Goal: Communication & Community: Answer question/provide support

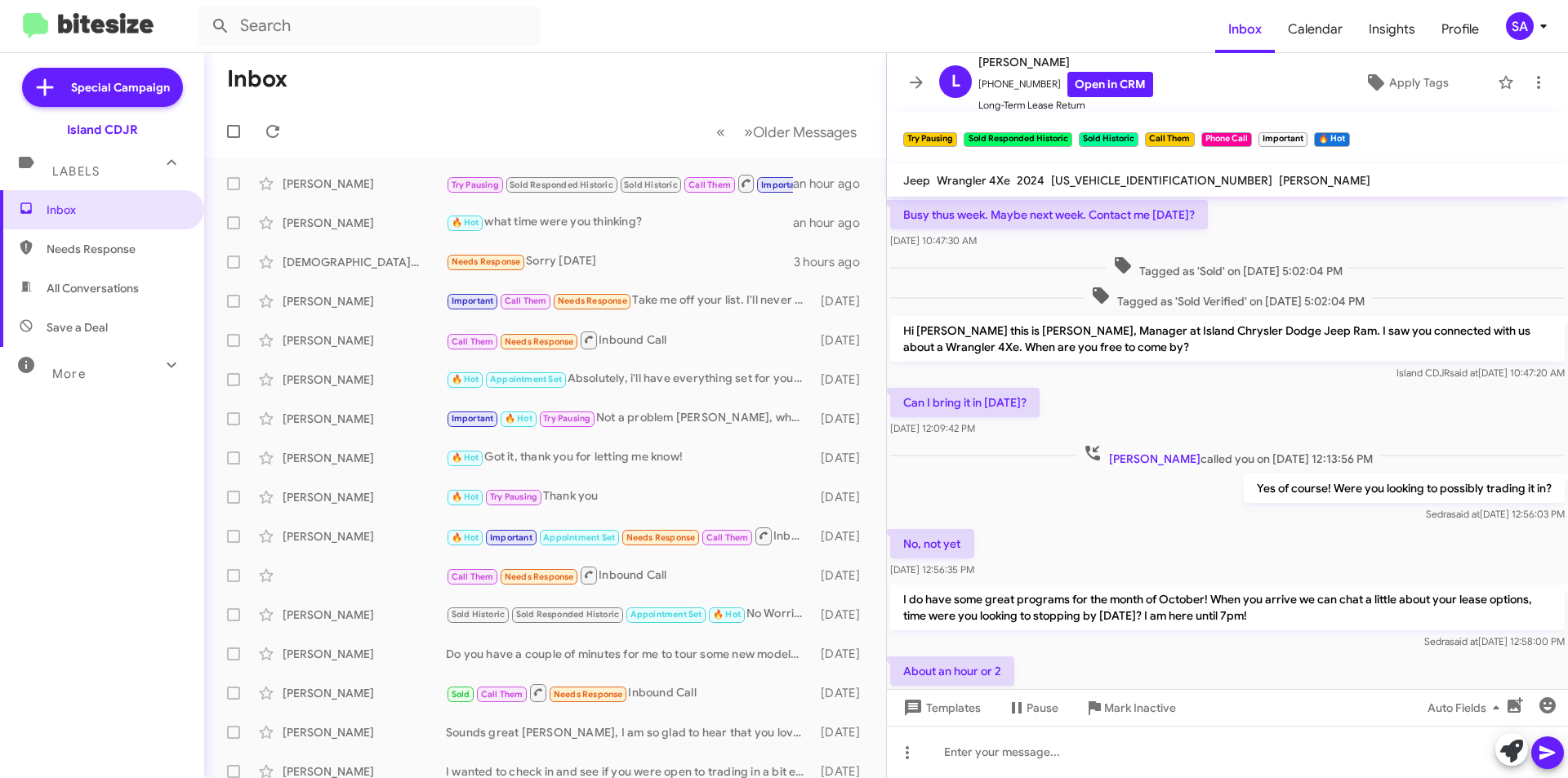
scroll to position [393, 0]
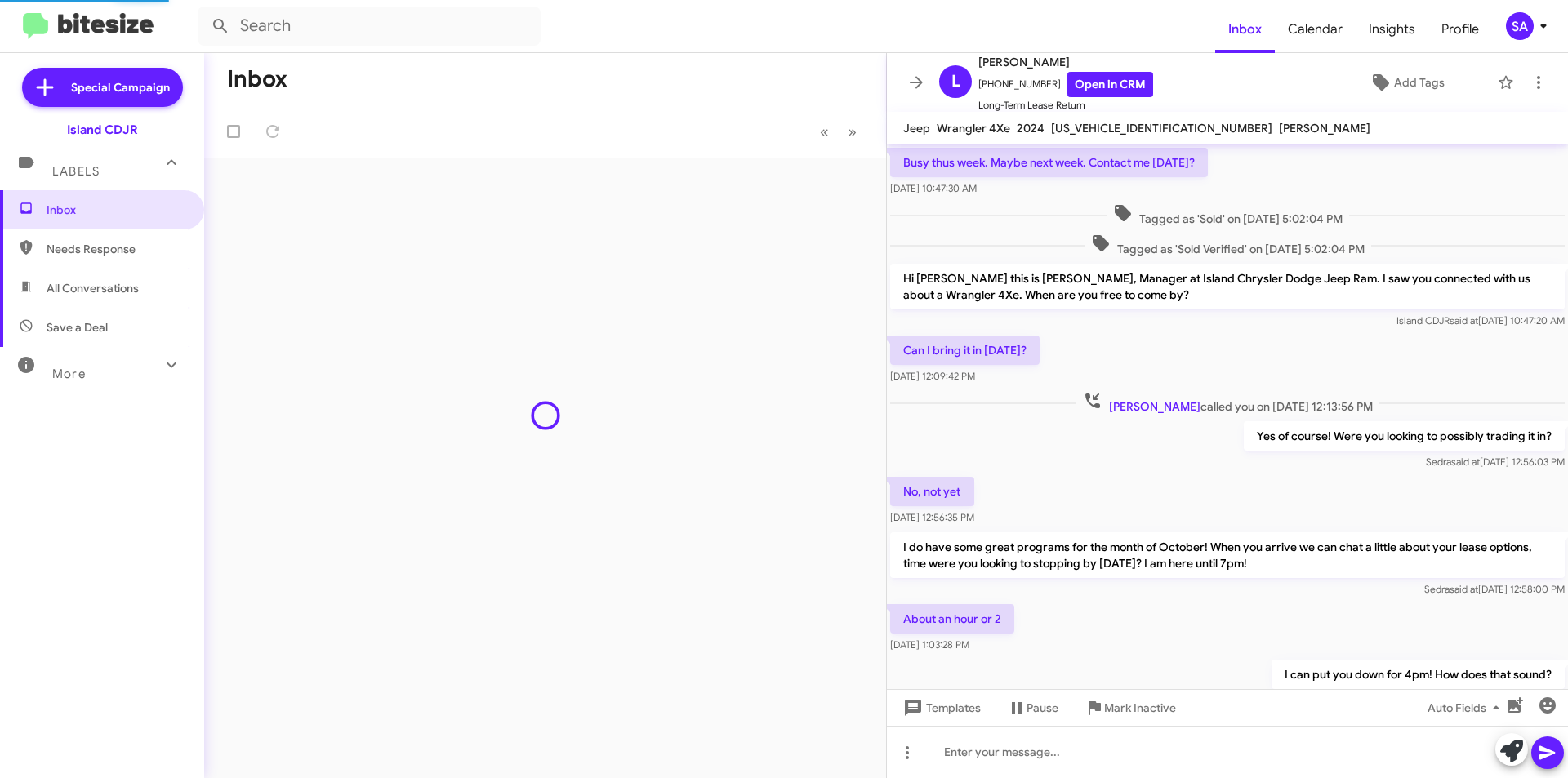
scroll to position [425, 0]
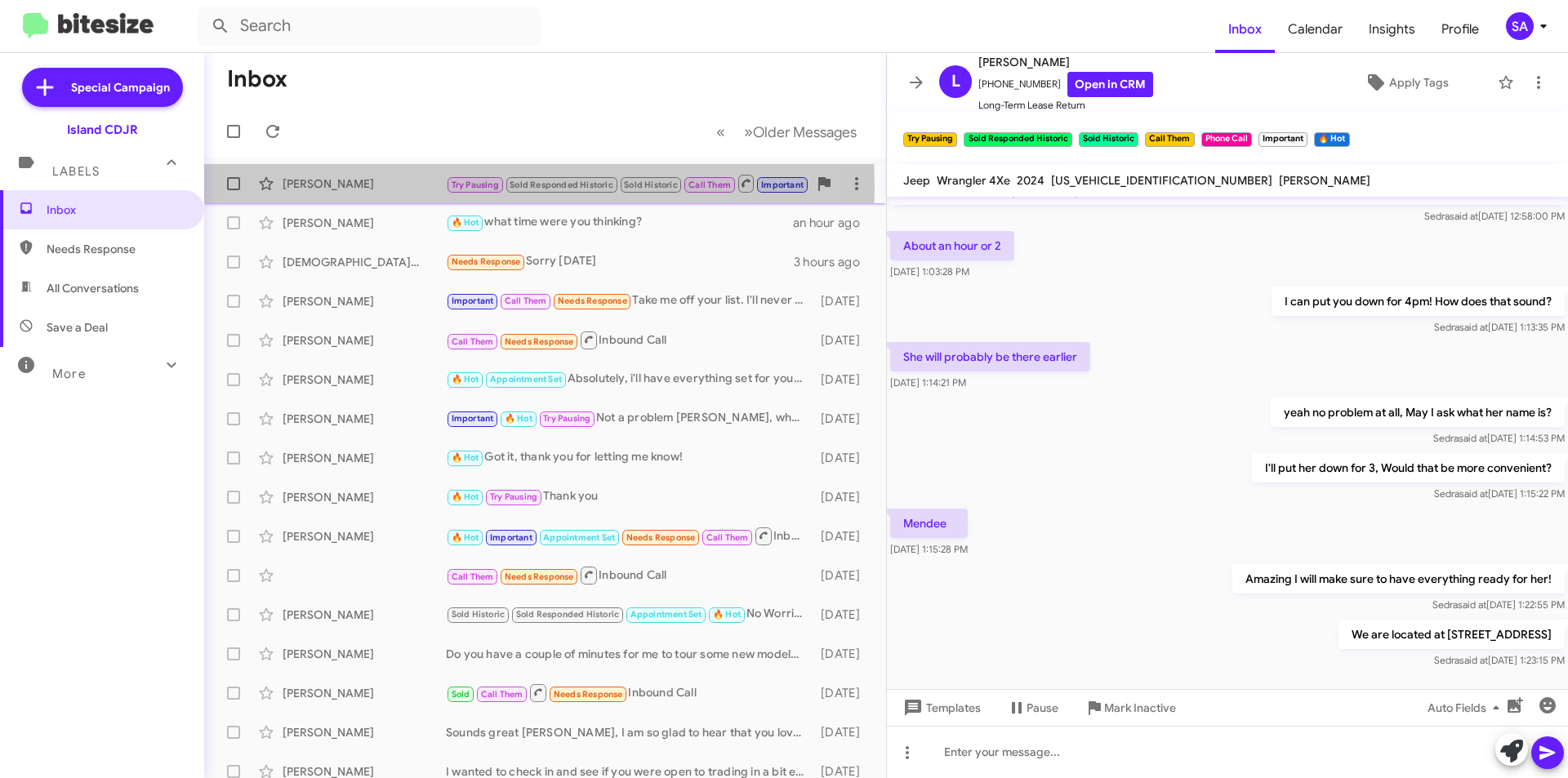
click at [339, 188] on div "[PERSON_NAME]" at bounding box center [364, 184] width 163 height 16
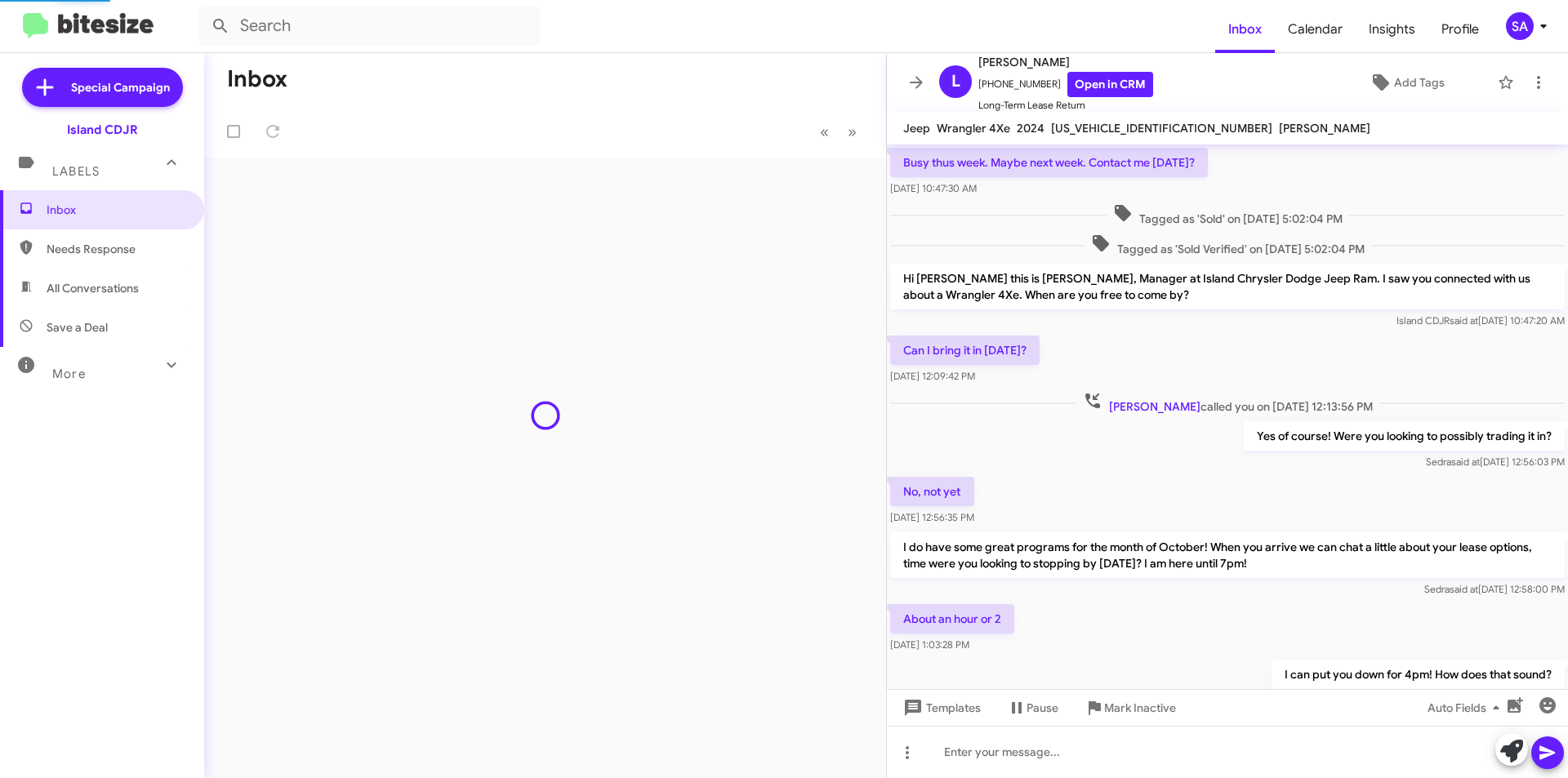
scroll to position [425, 0]
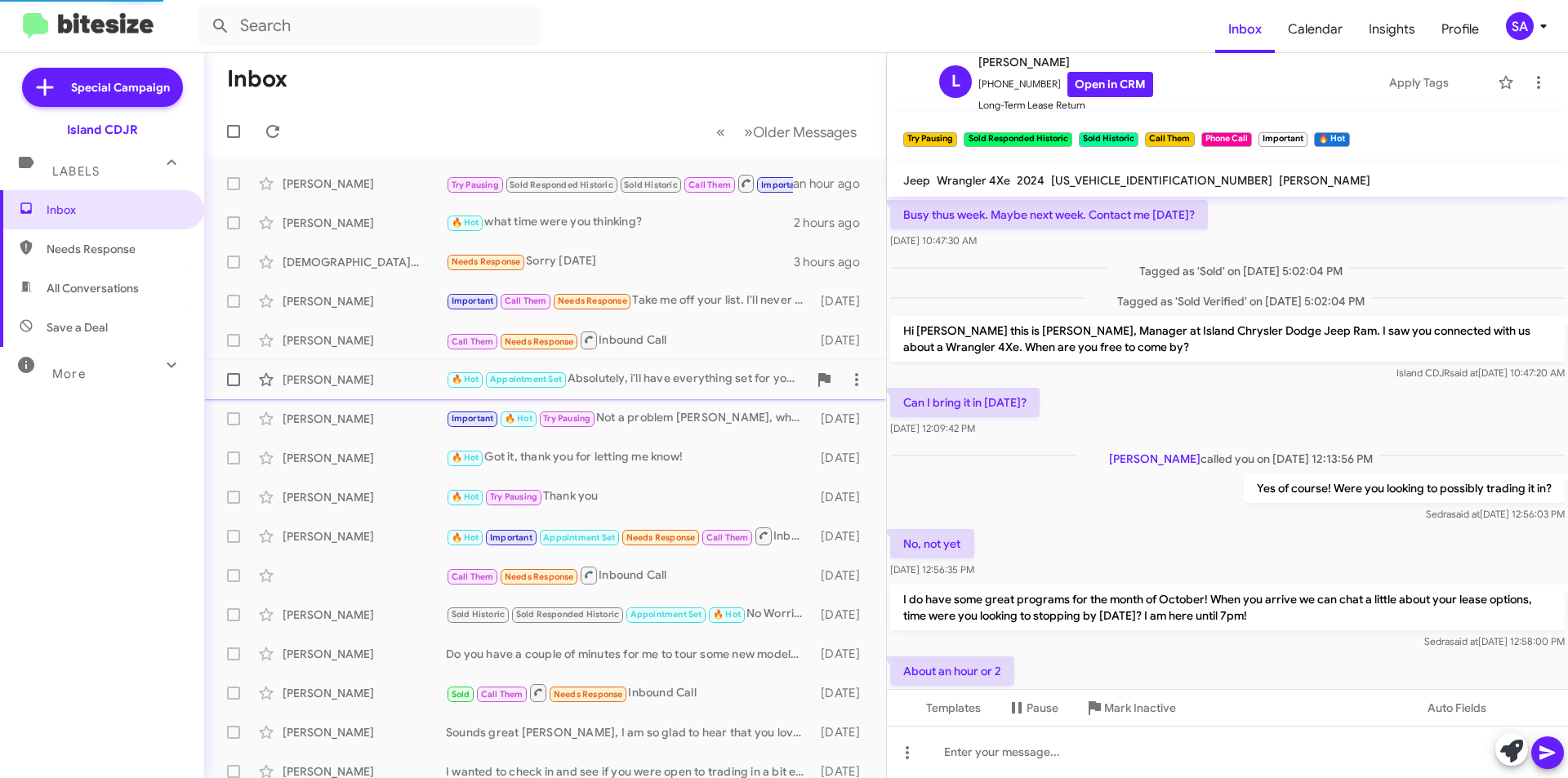
click at [713, 592] on div "Inbox « Previous » Next Older Messages Luigi Kapaj Try Pausing Sold Responded H…" at bounding box center [886, 416] width 1364 height 725
click at [466, 408] on mat-action-list "Luigi Kapaj Try Pausing Sold Responded Historic Sold Historic Call Them Importa…" at bounding box center [545, 552] width 681 height 790
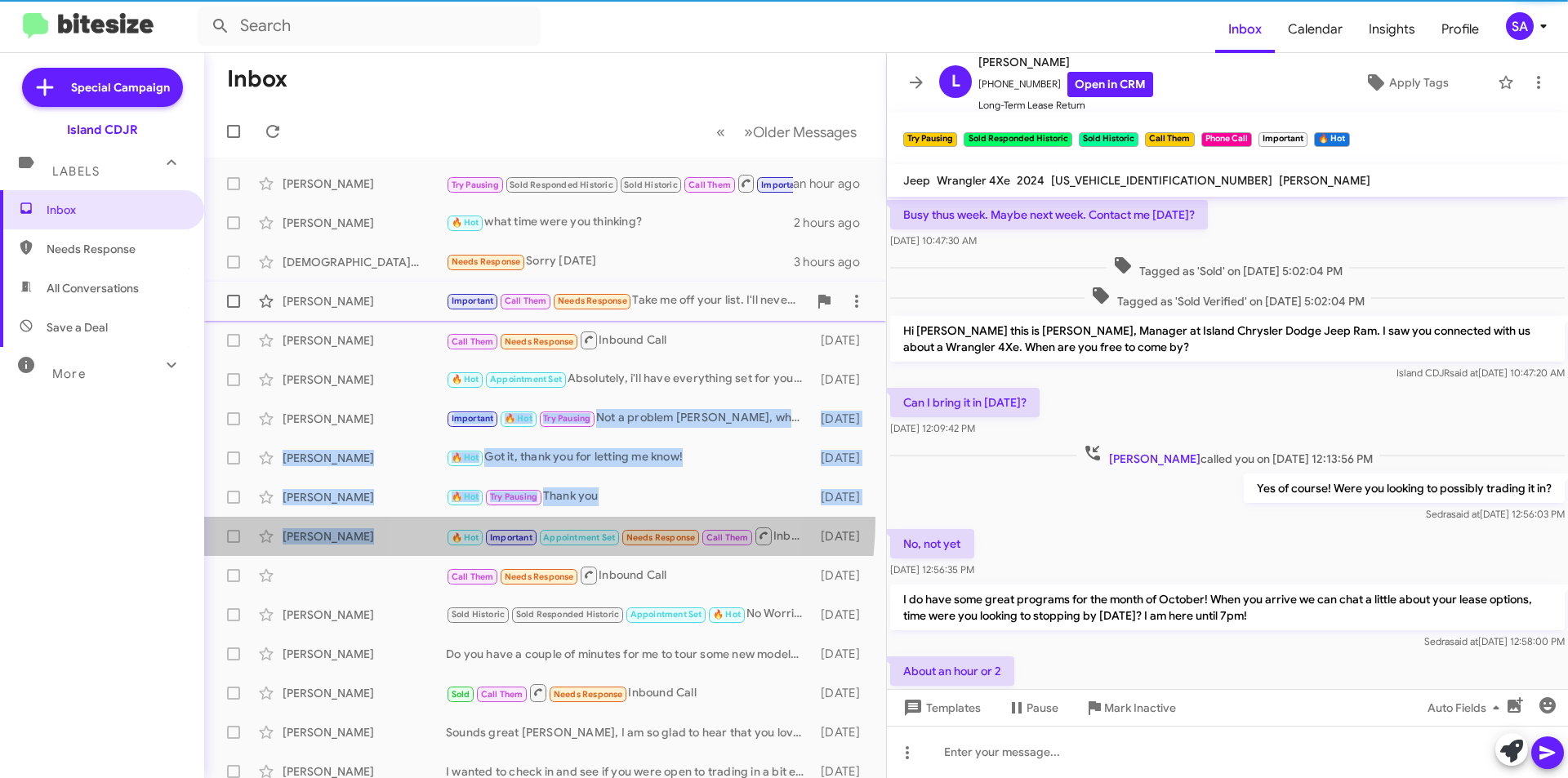
scroll to position [478, 0]
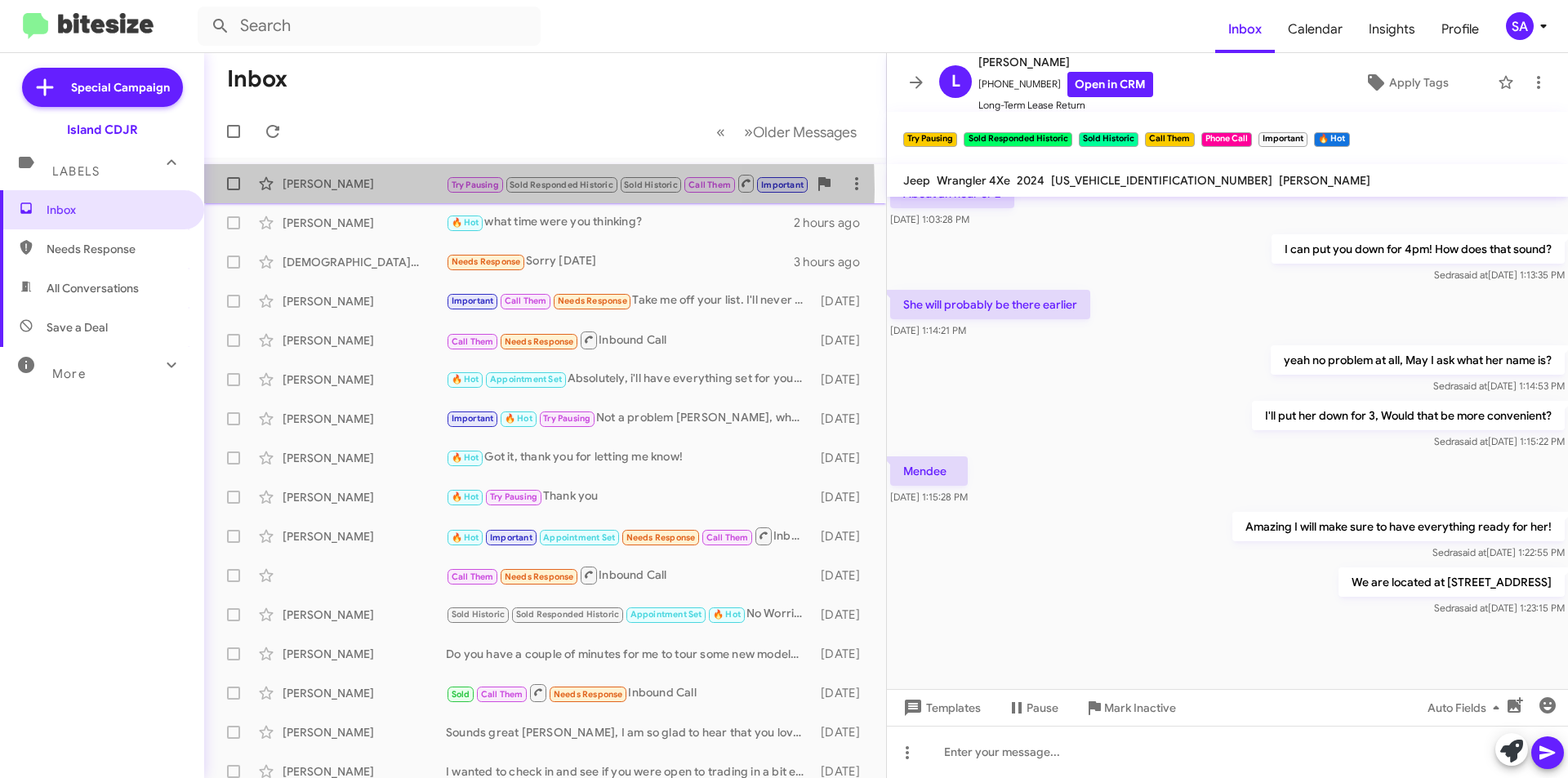
click at [393, 189] on div "[PERSON_NAME]" at bounding box center [364, 184] width 163 height 16
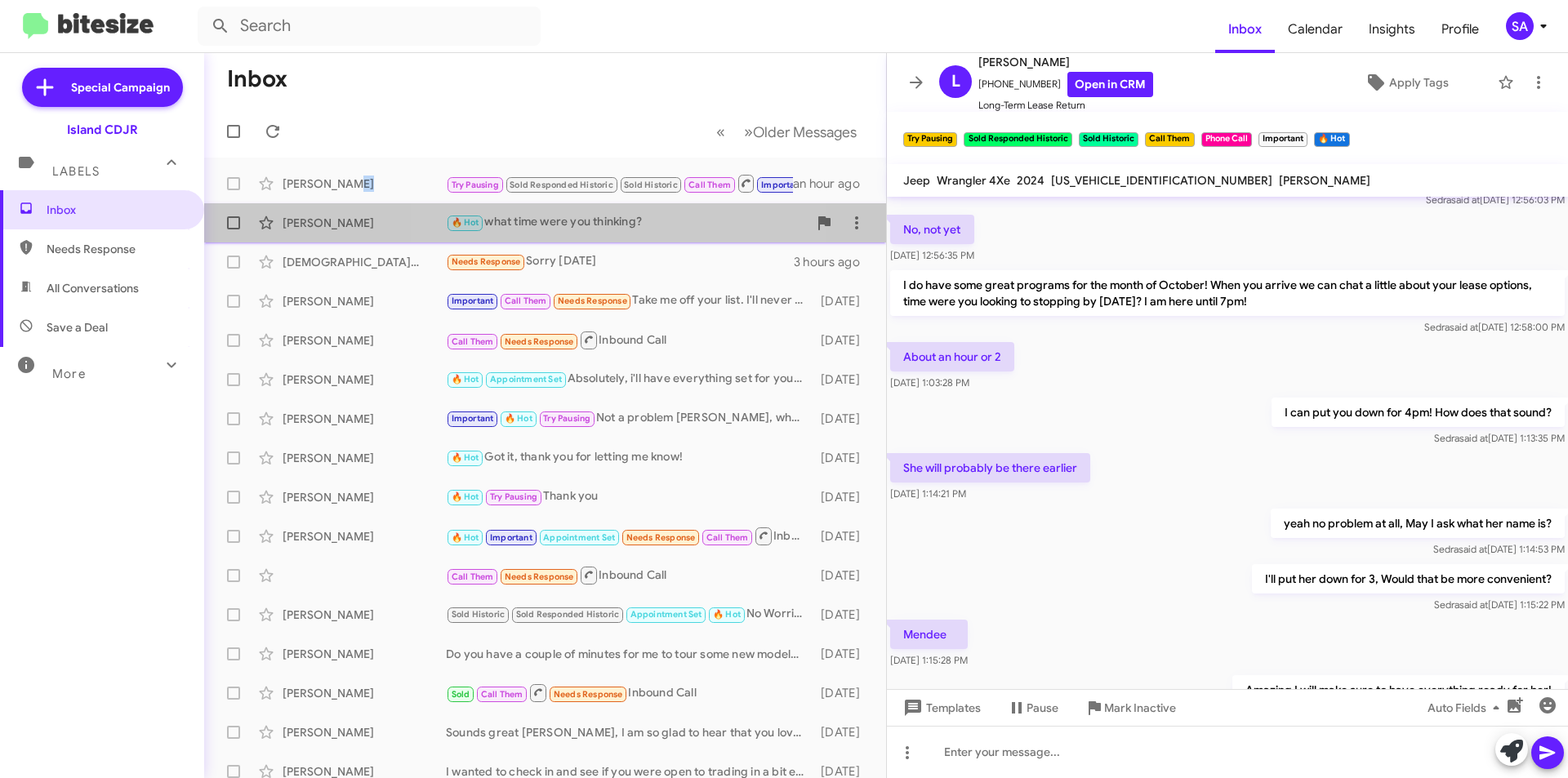
click at [620, 240] on span "Jasiel Mohammed 🔥 Hot what time were you thinking? 2 hours ago" at bounding box center [545, 223] width 681 height 39
click at [621, 240] on span "Jasiel Mohammed 🔥 Hot what time were you thinking? 2 hours ago" at bounding box center [545, 223] width 681 height 39
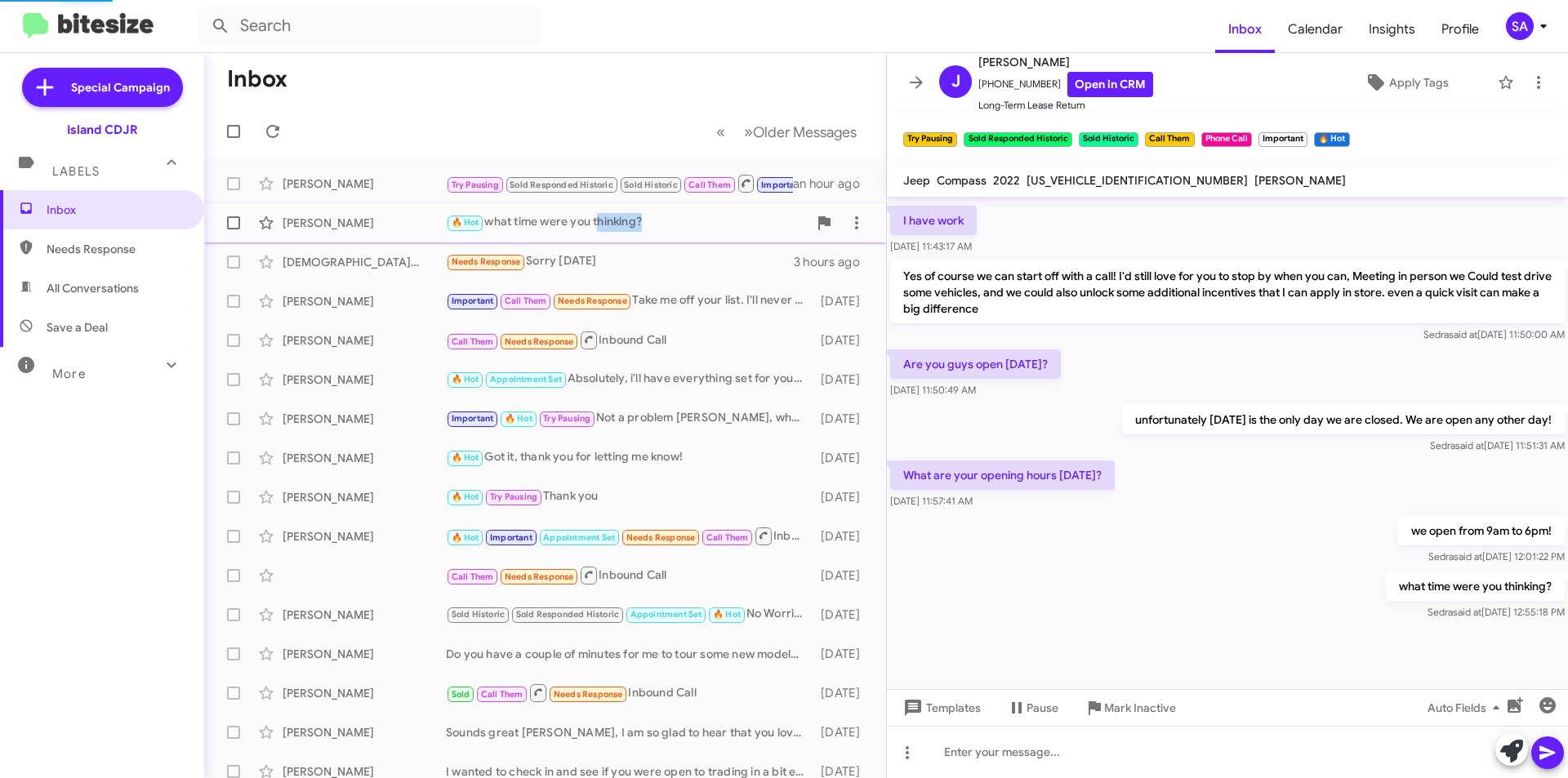
scroll to position [1137, 0]
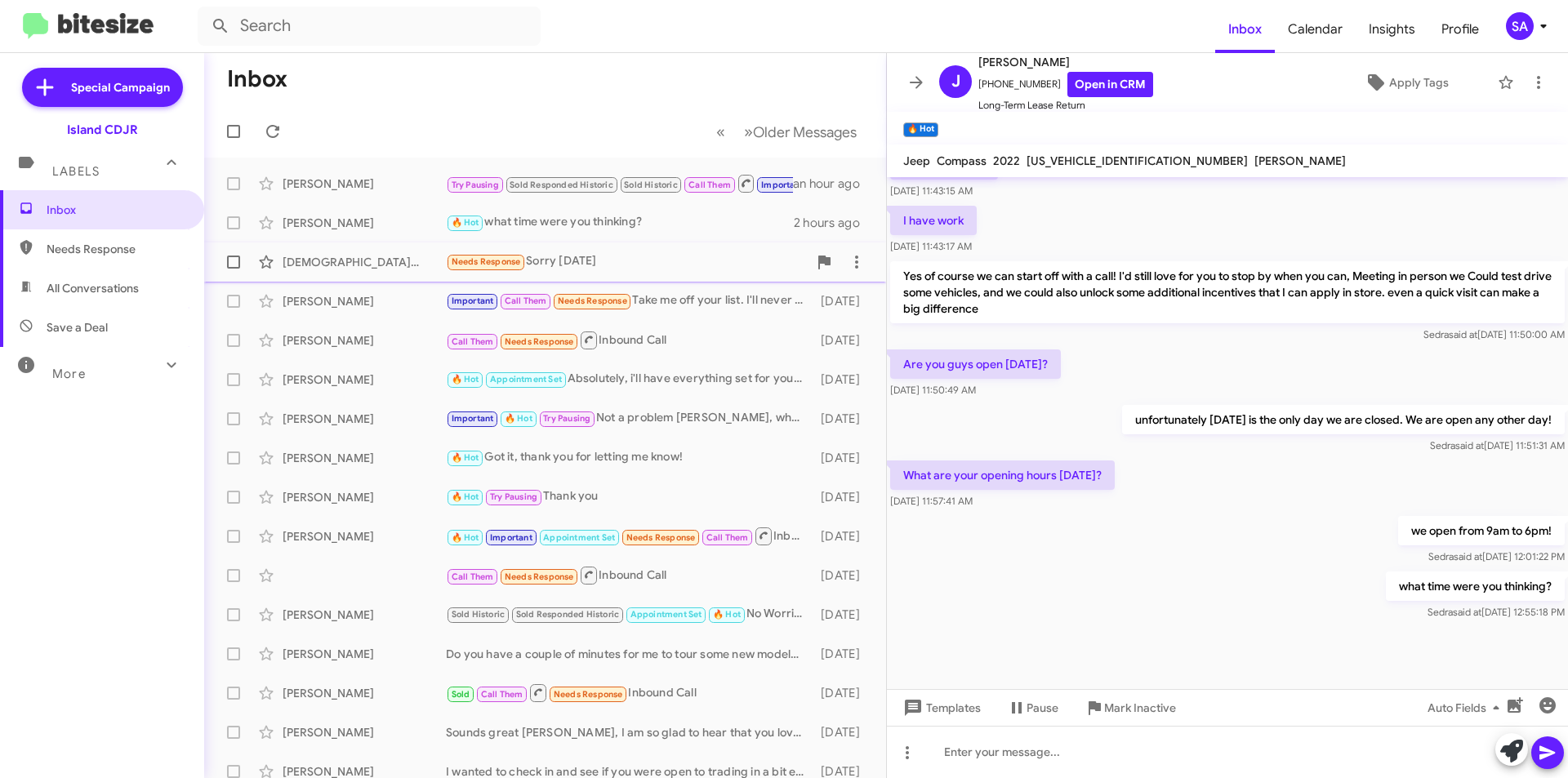
click at [631, 268] on div "Needs Response Sorry sept 2026" at bounding box center [626, 261] width 362 height 19
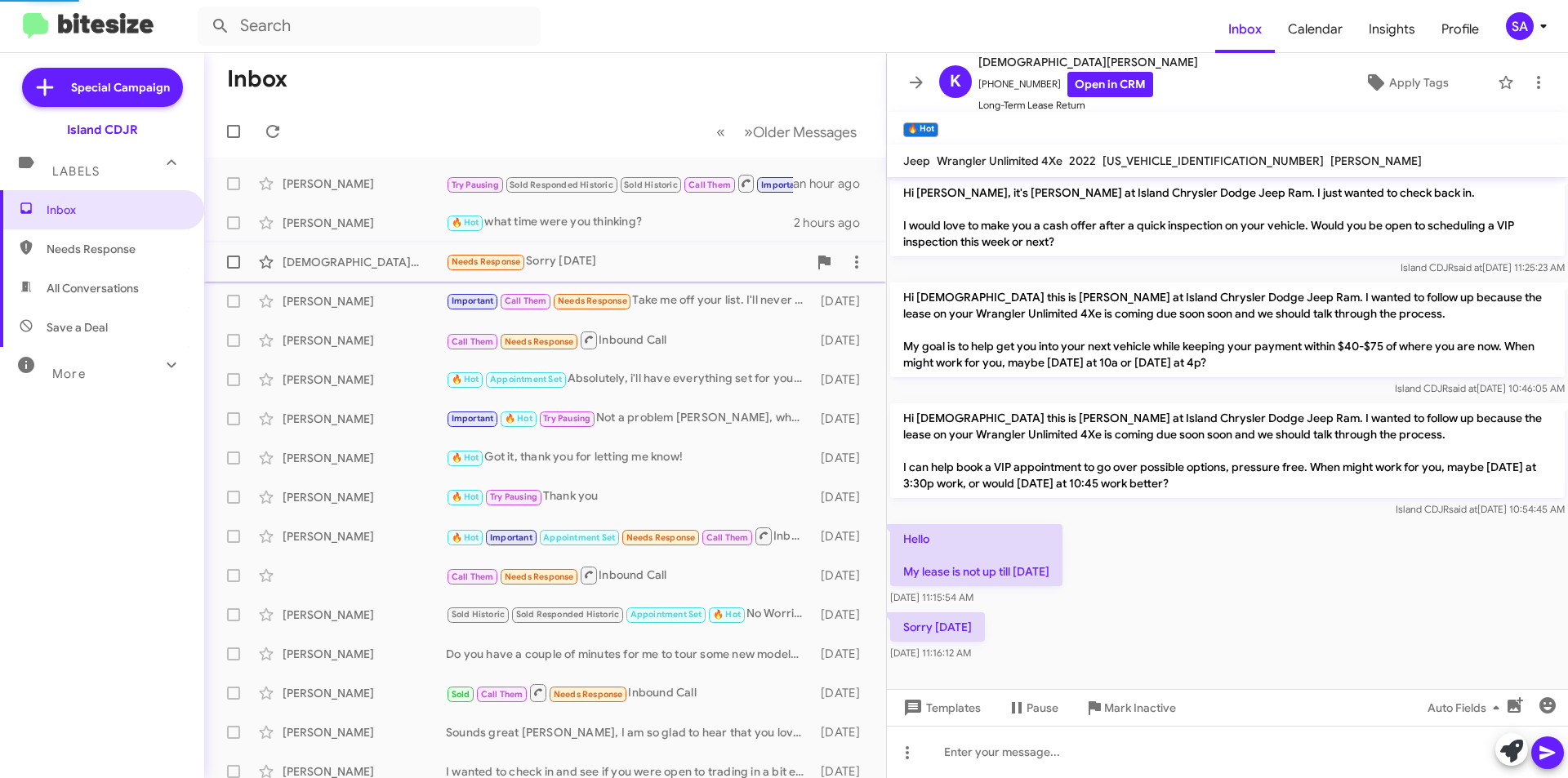
scroll to position [123, 0]
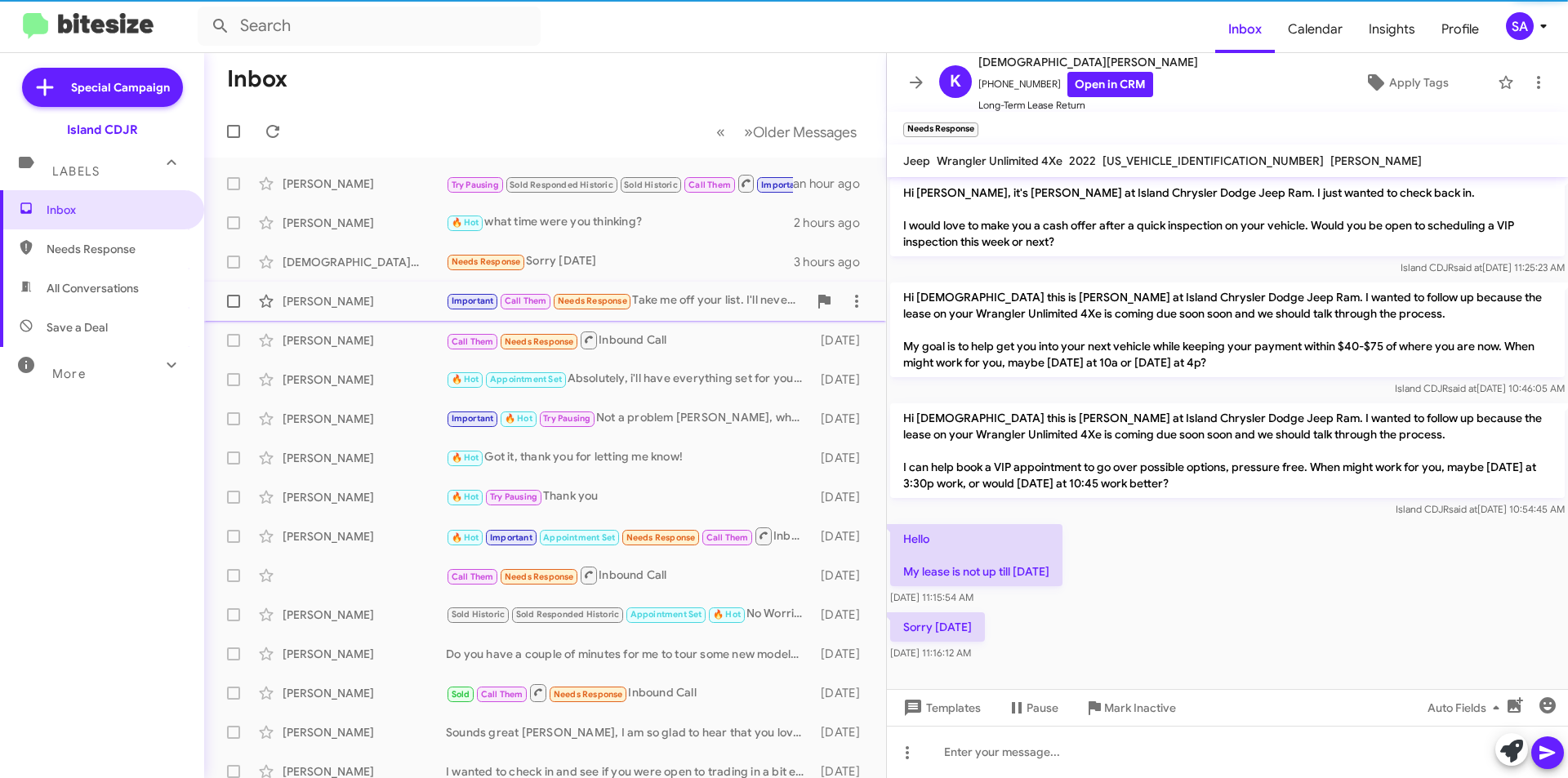
click at [654, 294] on div "Important Call Them Needs Response Take me off your list. I'll never come by to…" at bounding box center [626, 300] width 362 height 19
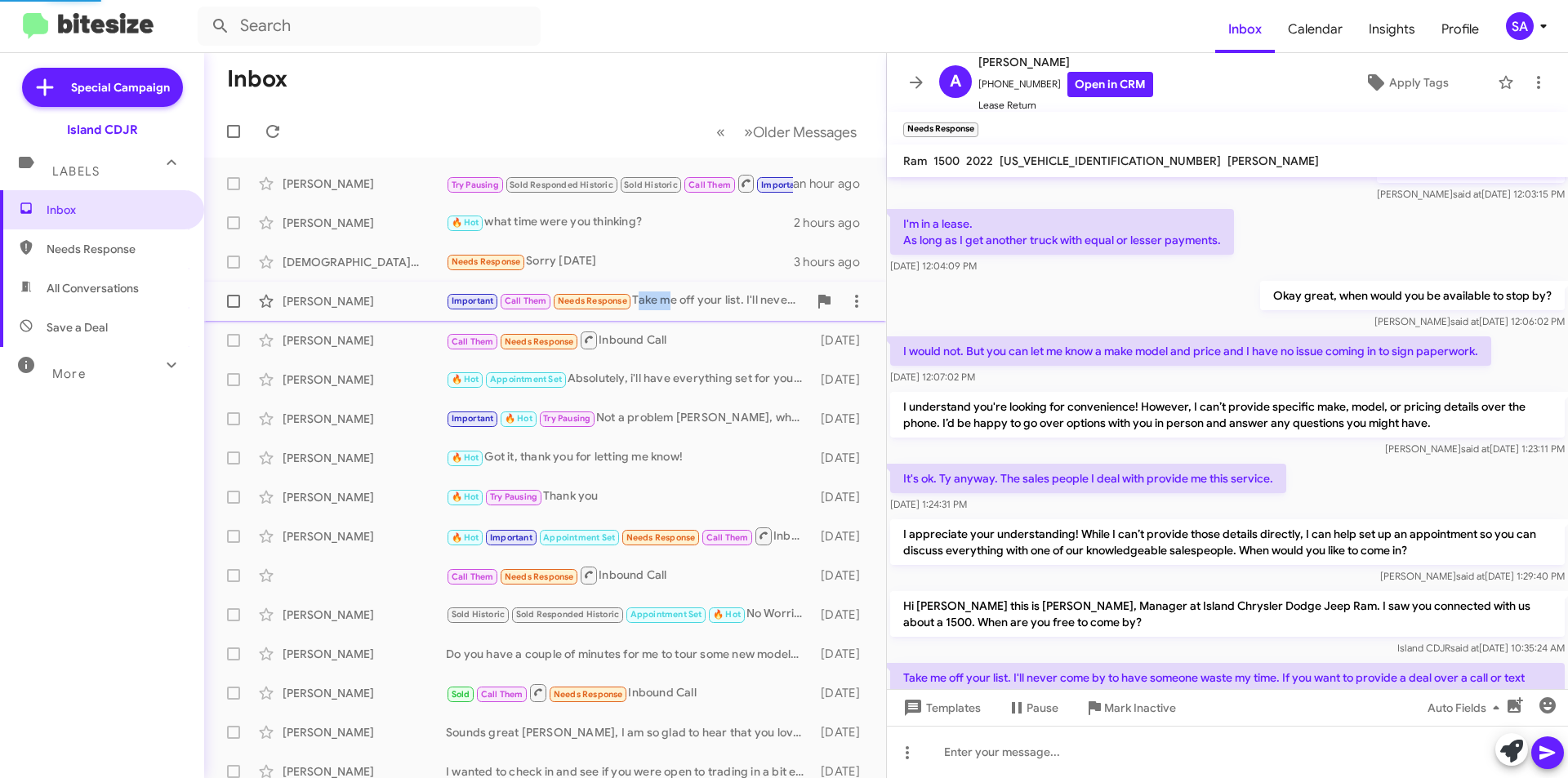
scroll to position [207, 0]
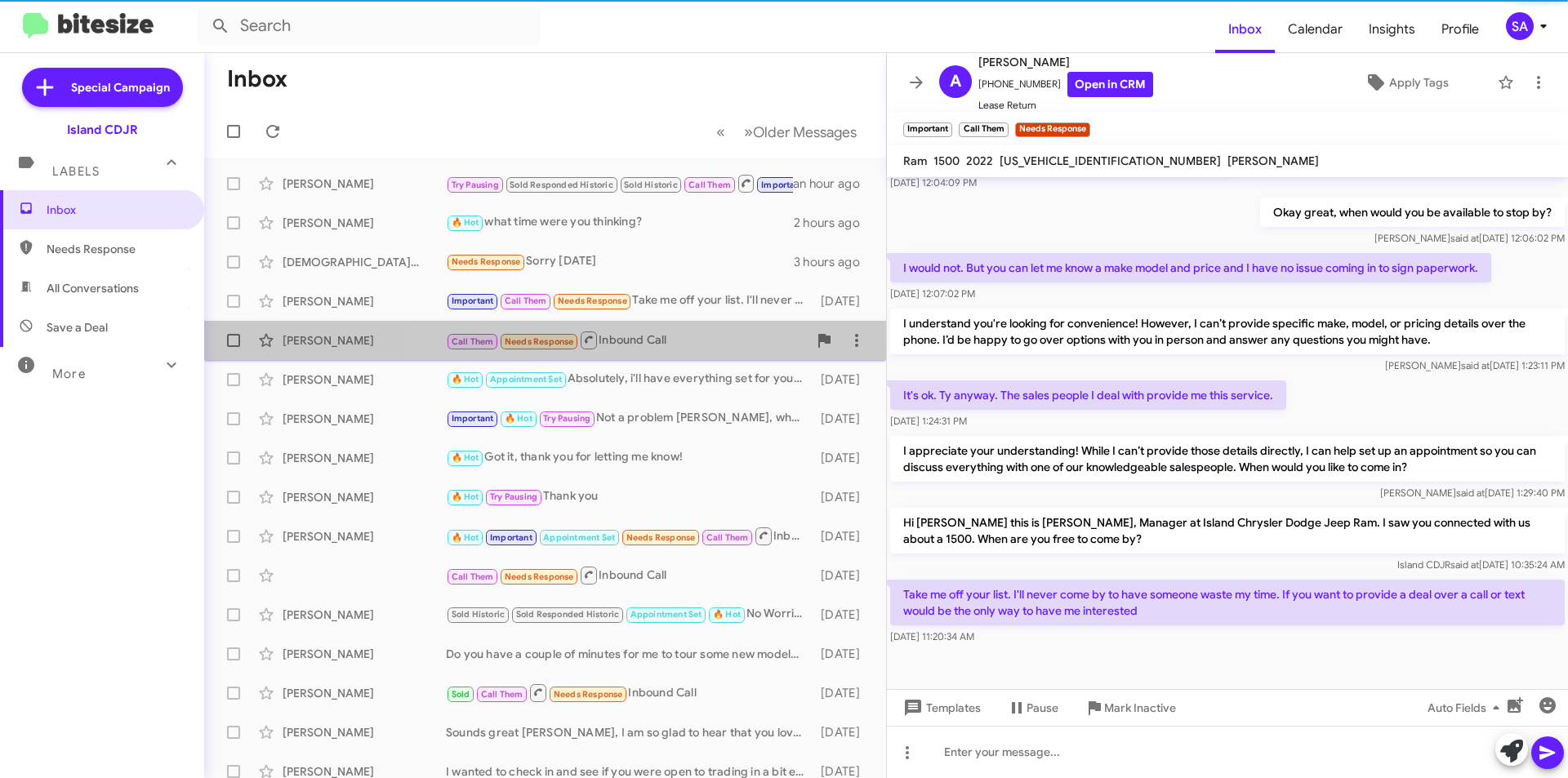
click at [656, 324] on div "Eddie Chico Call Them Needs Response Inbound Call 5 days ago" at bounding box center [545, 340] width 656 height 33
click at [656, 322] on span "Eddie Chico Call Them Needs Response Inbound Call 5 days ago" at bounding box center [545, 340] width 681 height 39
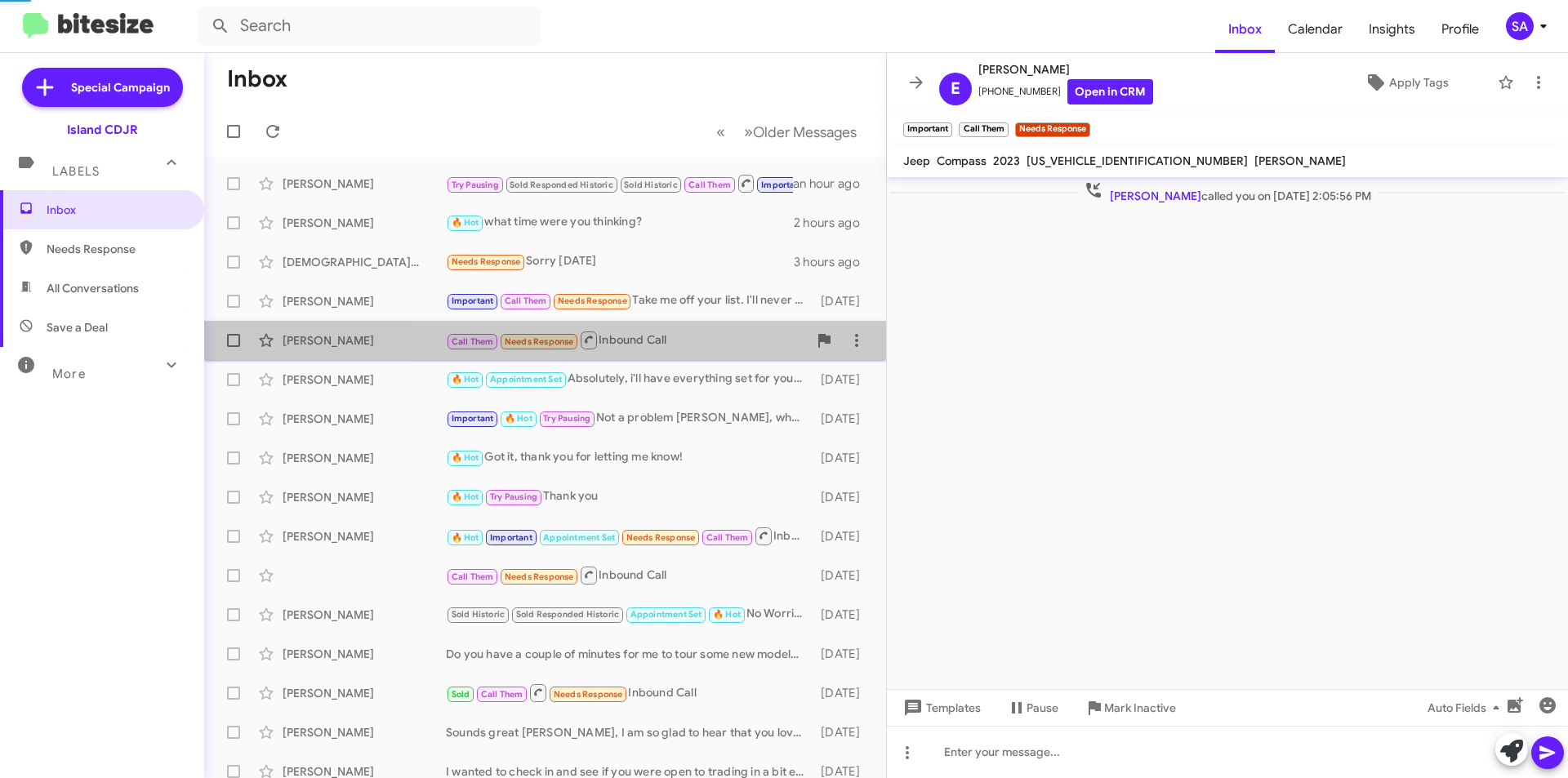
click at [656, 357] on span "Eddie Chico Call Them Needs Response Inbound Call 5 days ago" at bounding box center [545, 340] width 681 height 39
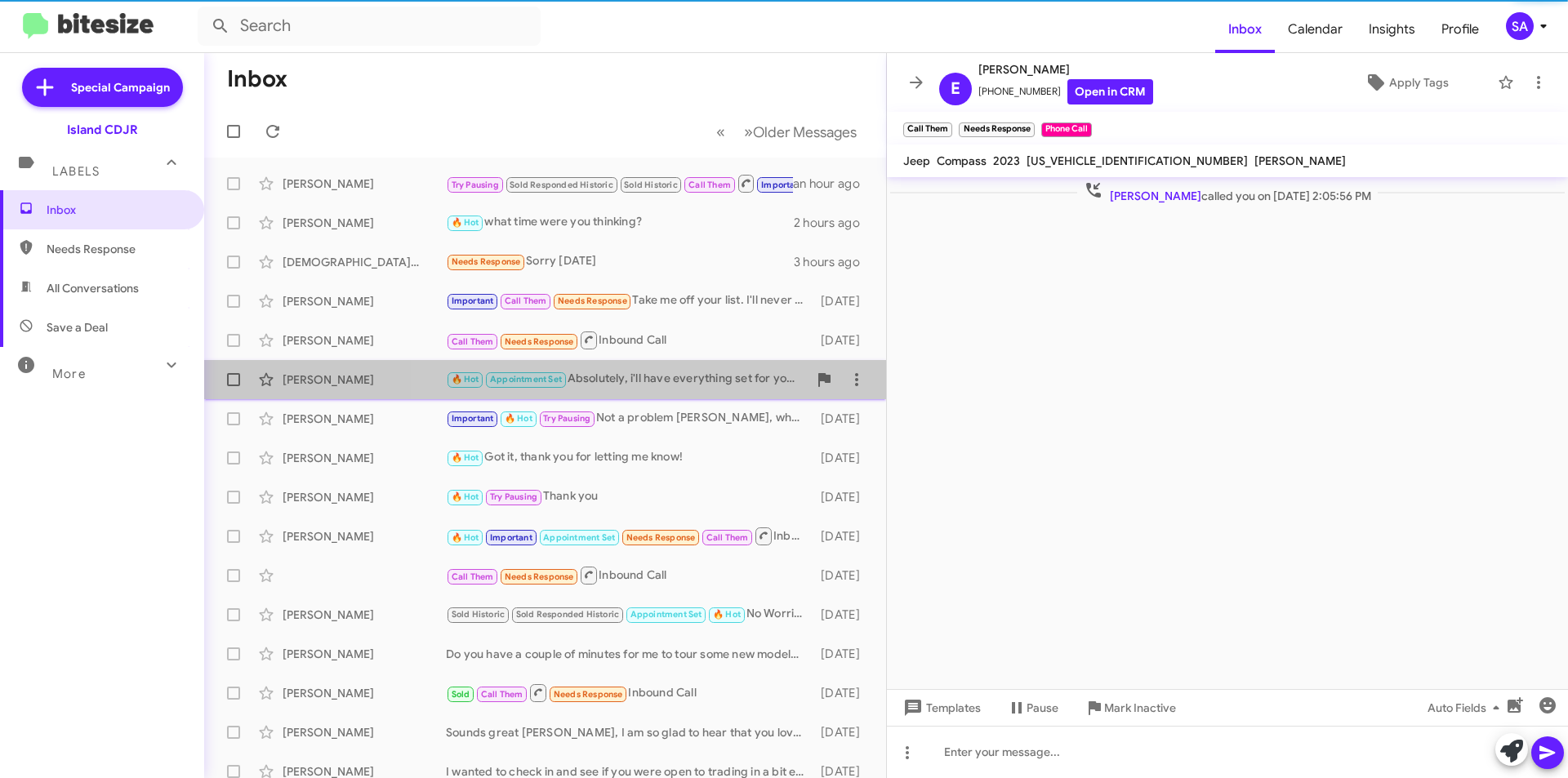
click at [651, 367] on div "Inocente Panfilo Zurita 🔥 Hot Appointment Set Absolutely, i'll have everything …" at bounding box center [545, 379] width 656 height 33
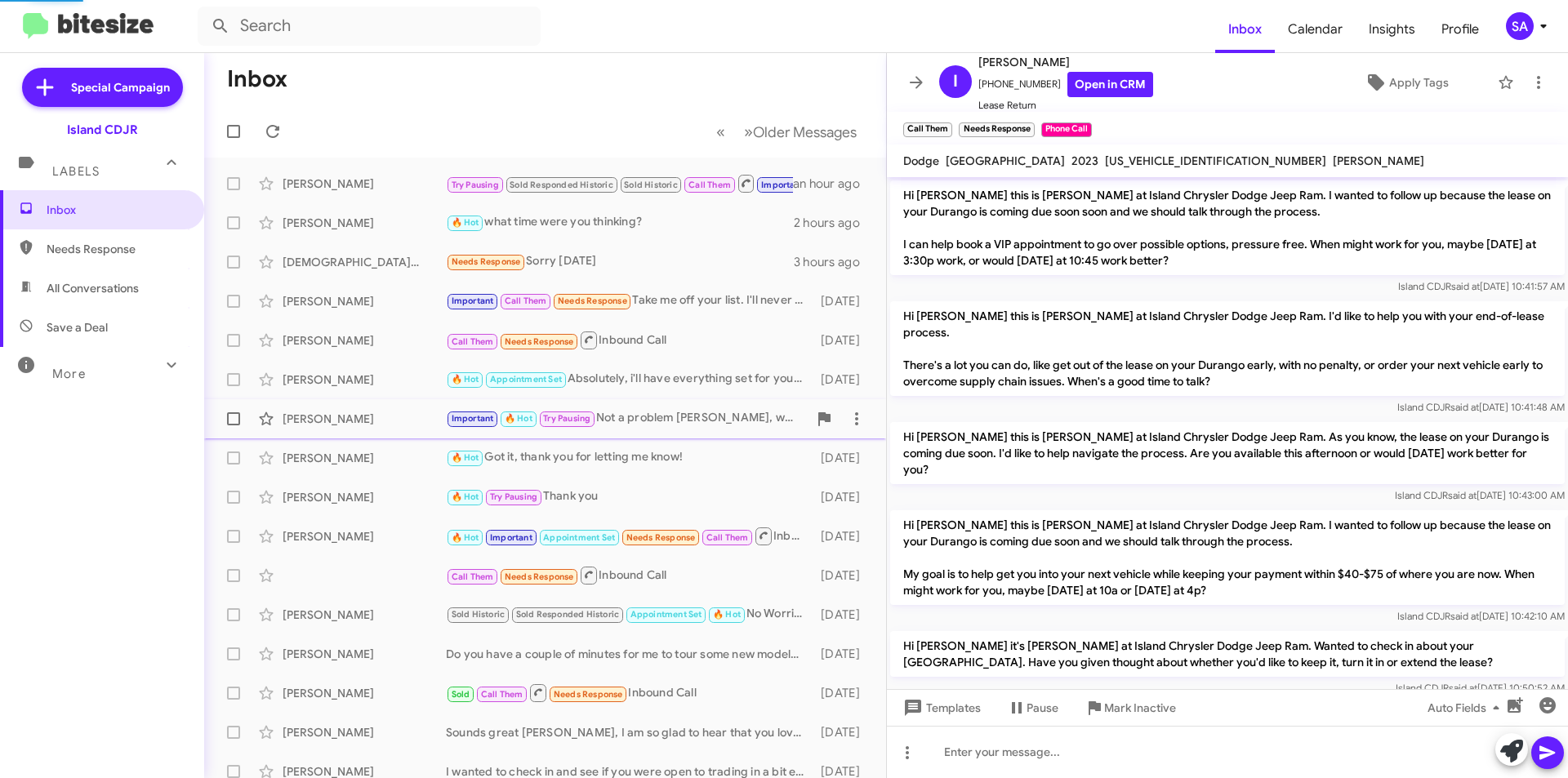
scroll to position [1258, 0]
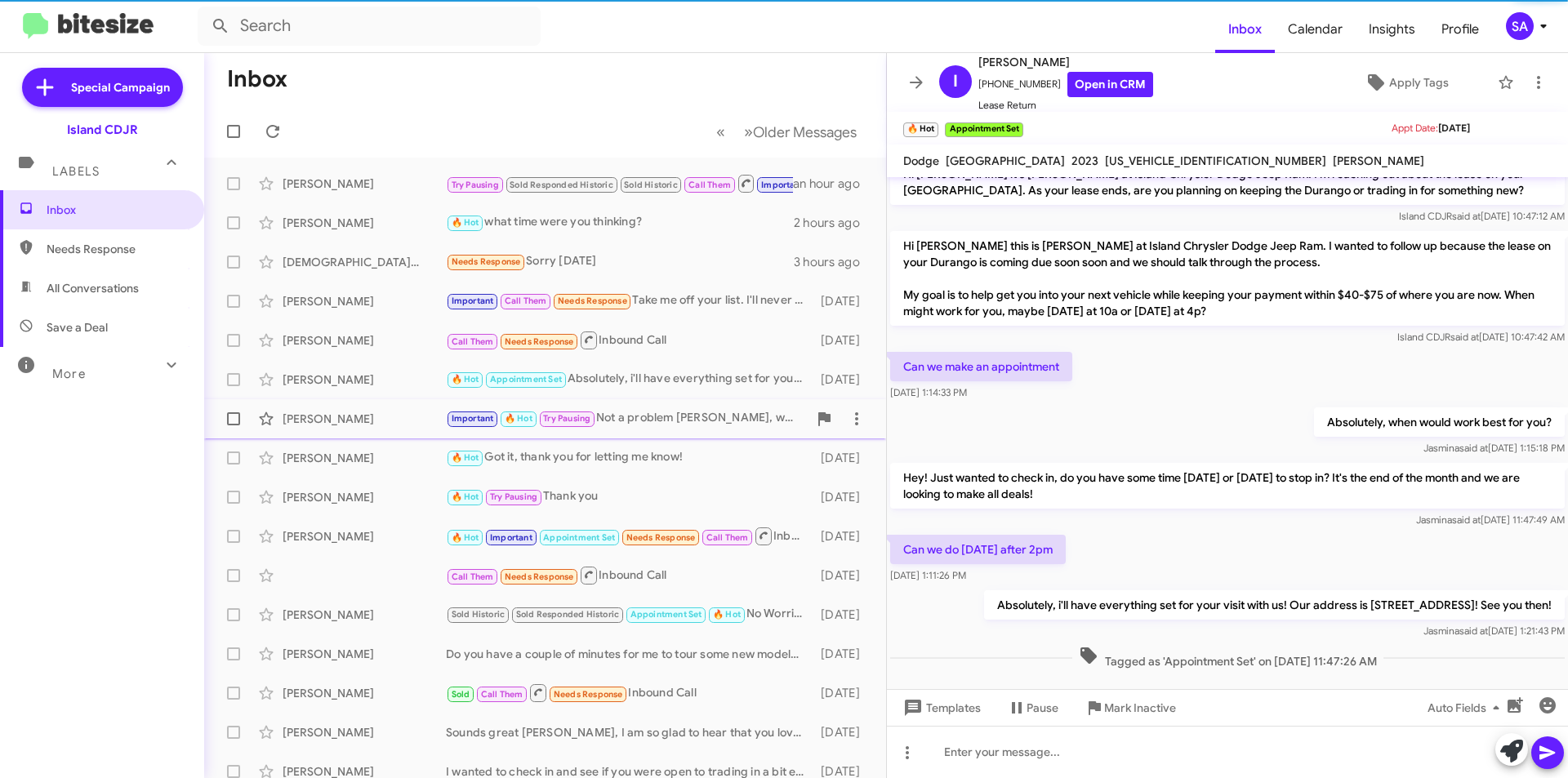
click at [661, 401] on span "Mark Giudice Important 🔥 Hot Try Pausing Not a problem Mark, whatever time migh…" at bounding box center [545, 418] width 681 height 39
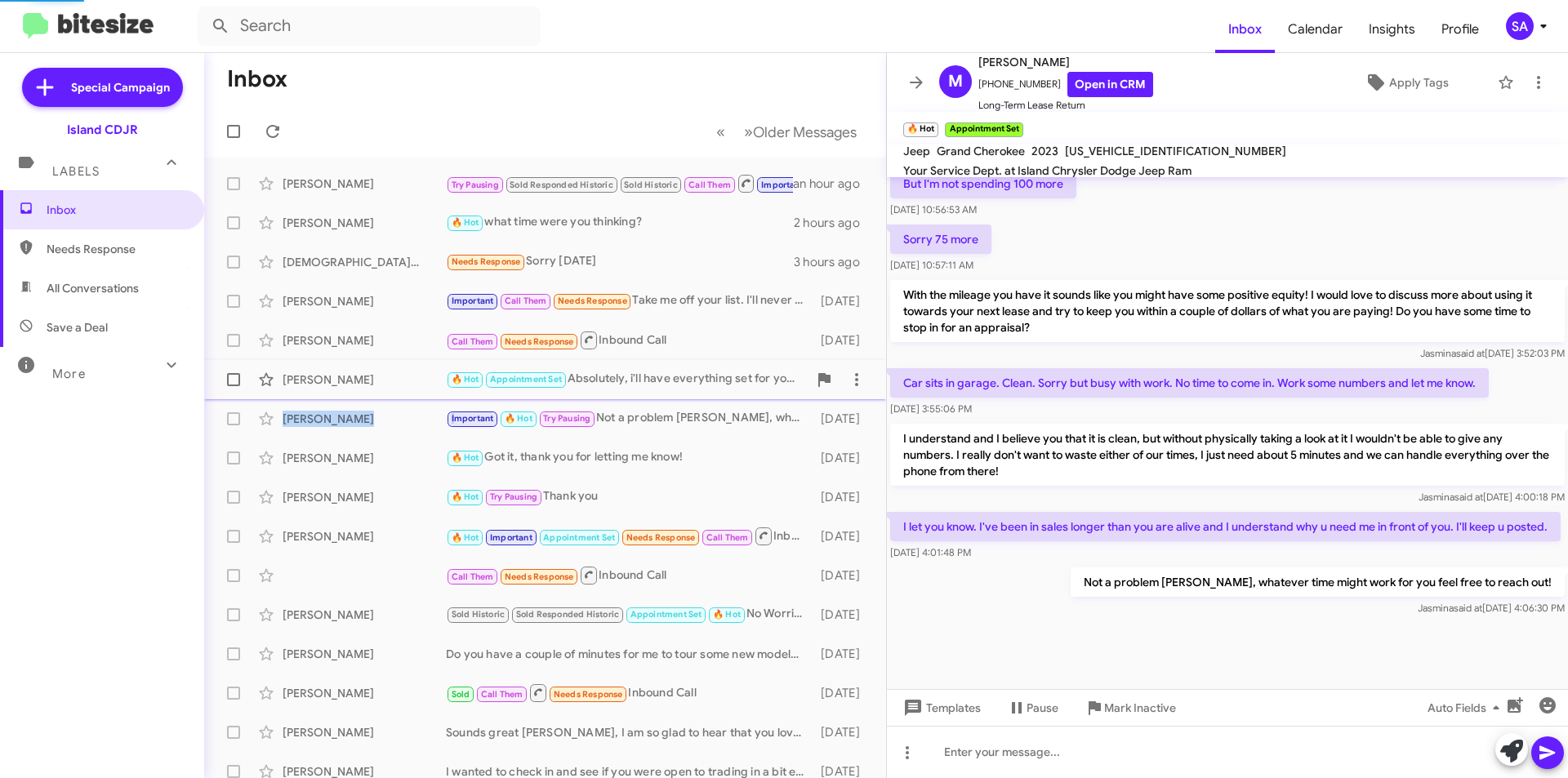
scroll to position [812, 0]
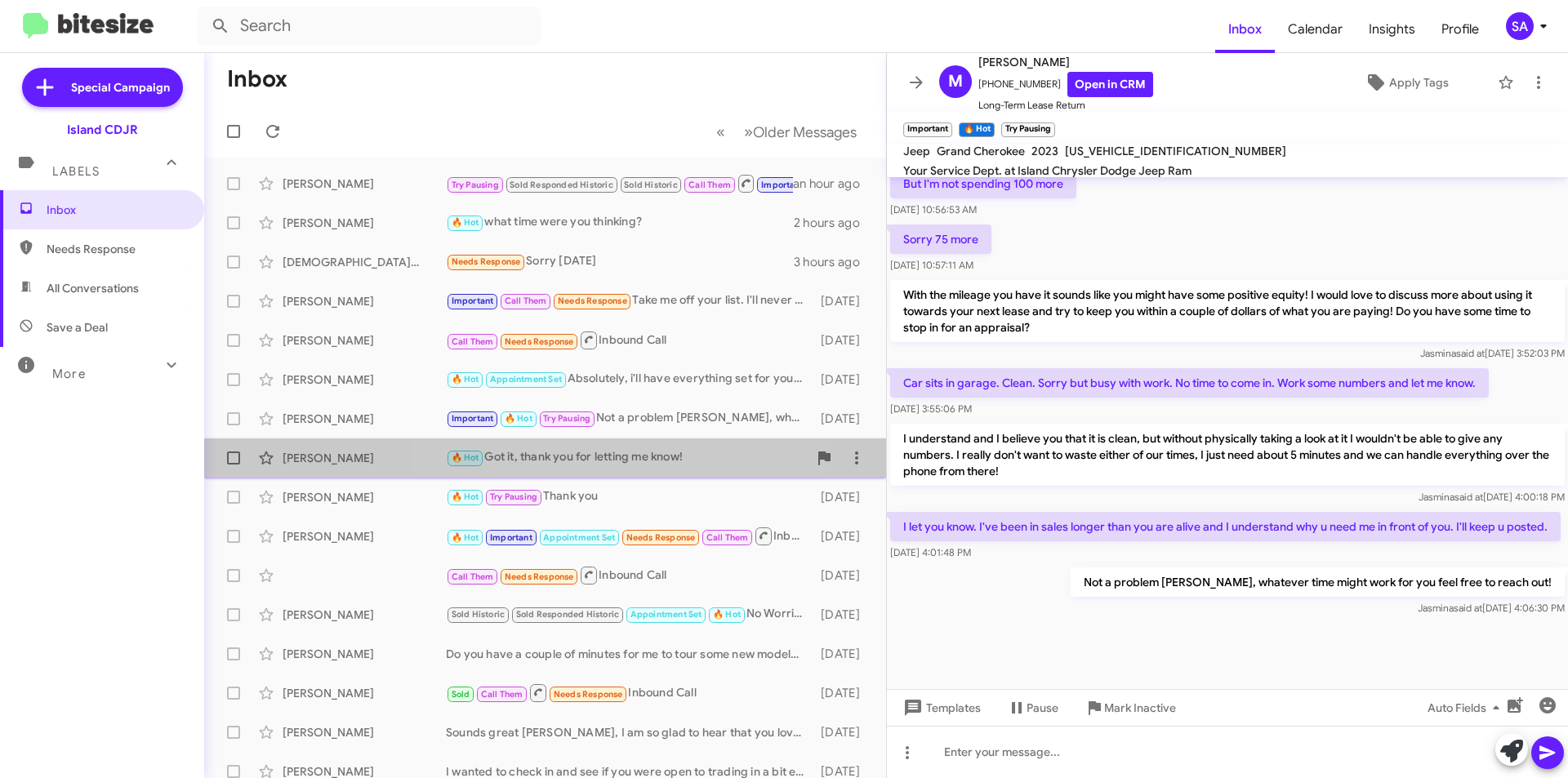
click at [609, 467] on div "🔥 Hot Got it, thank you for letting me know!" at bounding box center [626, 457] width 362 height 19
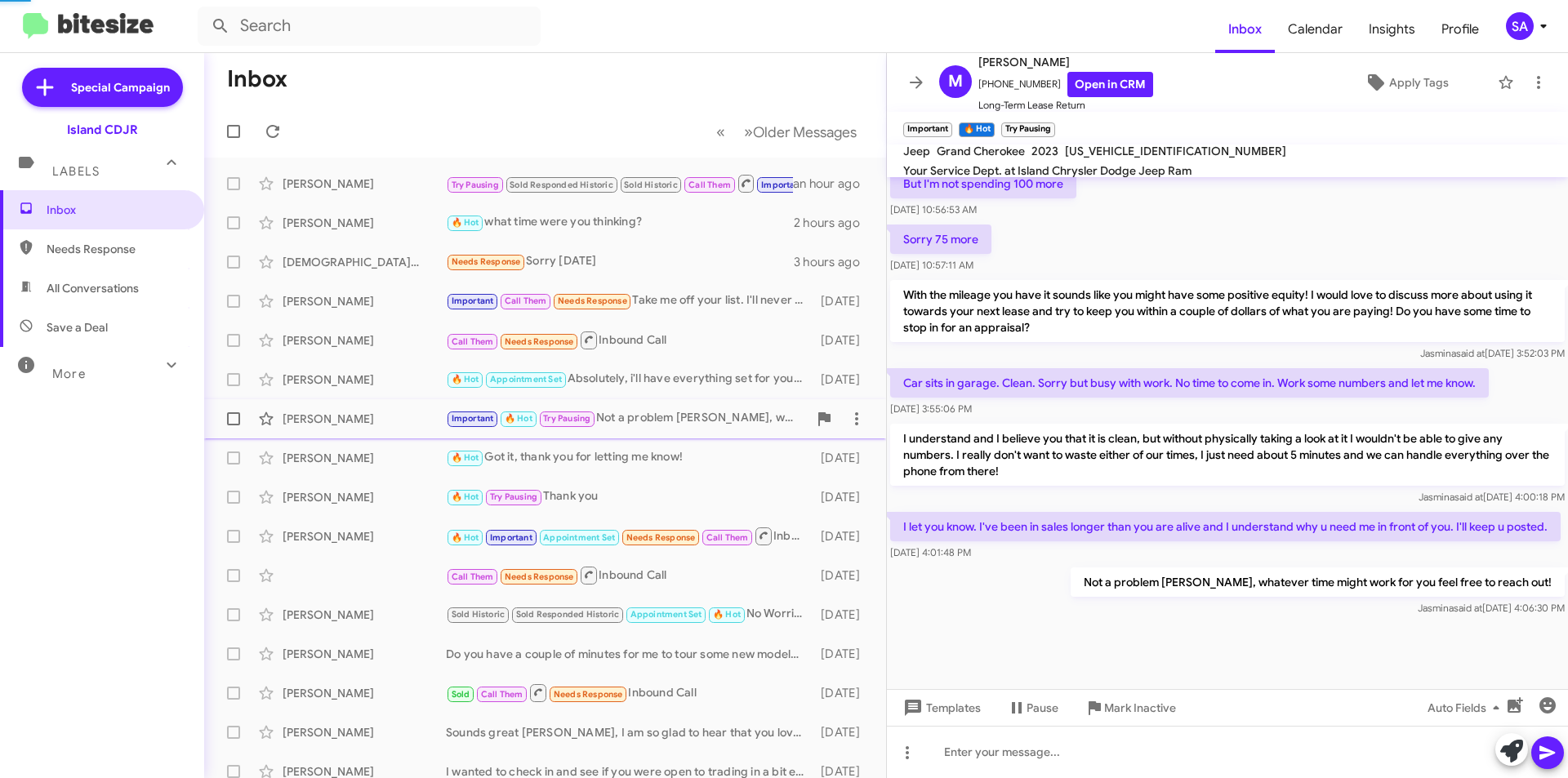
scroll to position [9, 0]
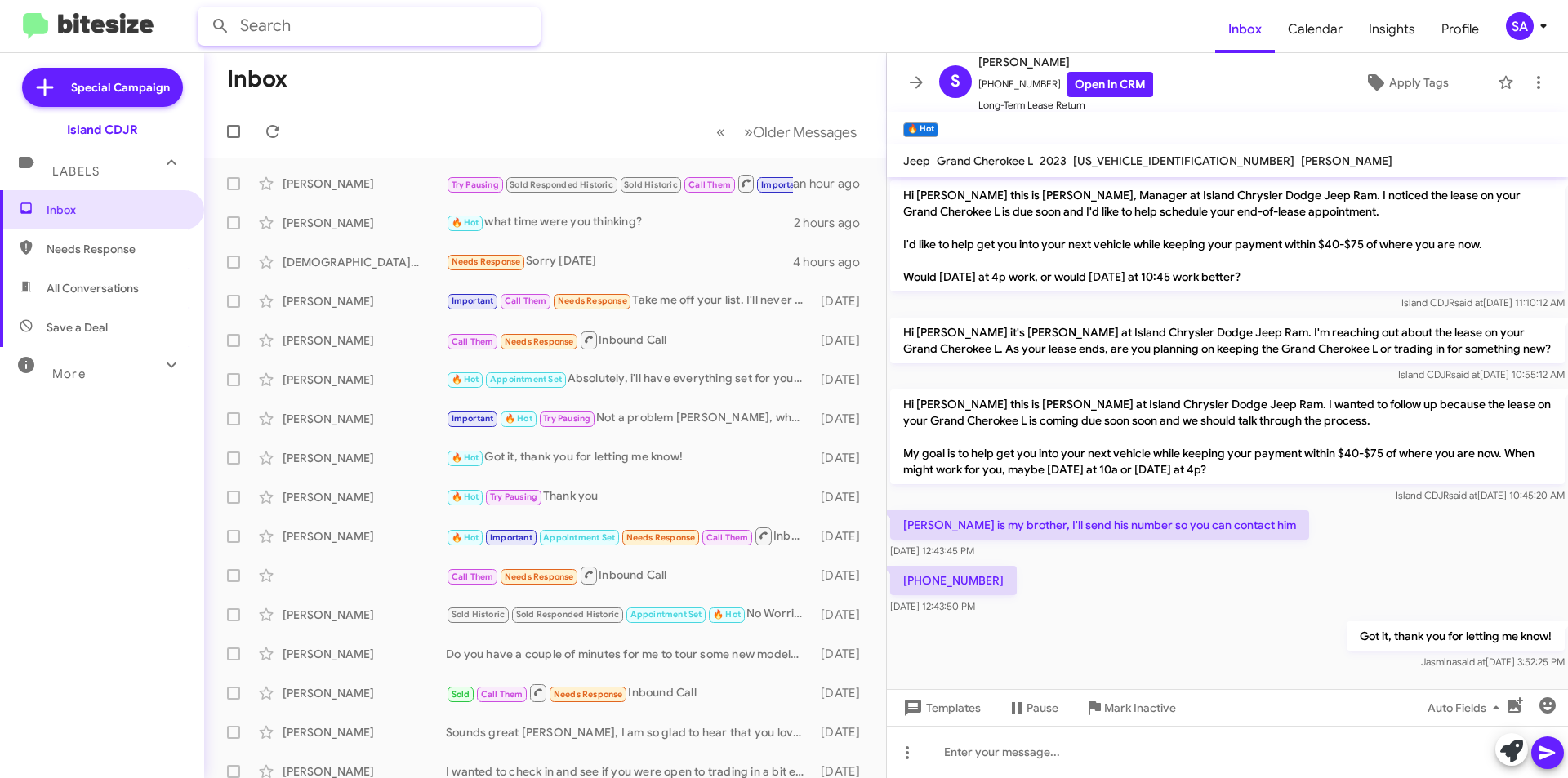
click at [463, 25] on input "text" at bounding box center [369, 26] width 343 height 39
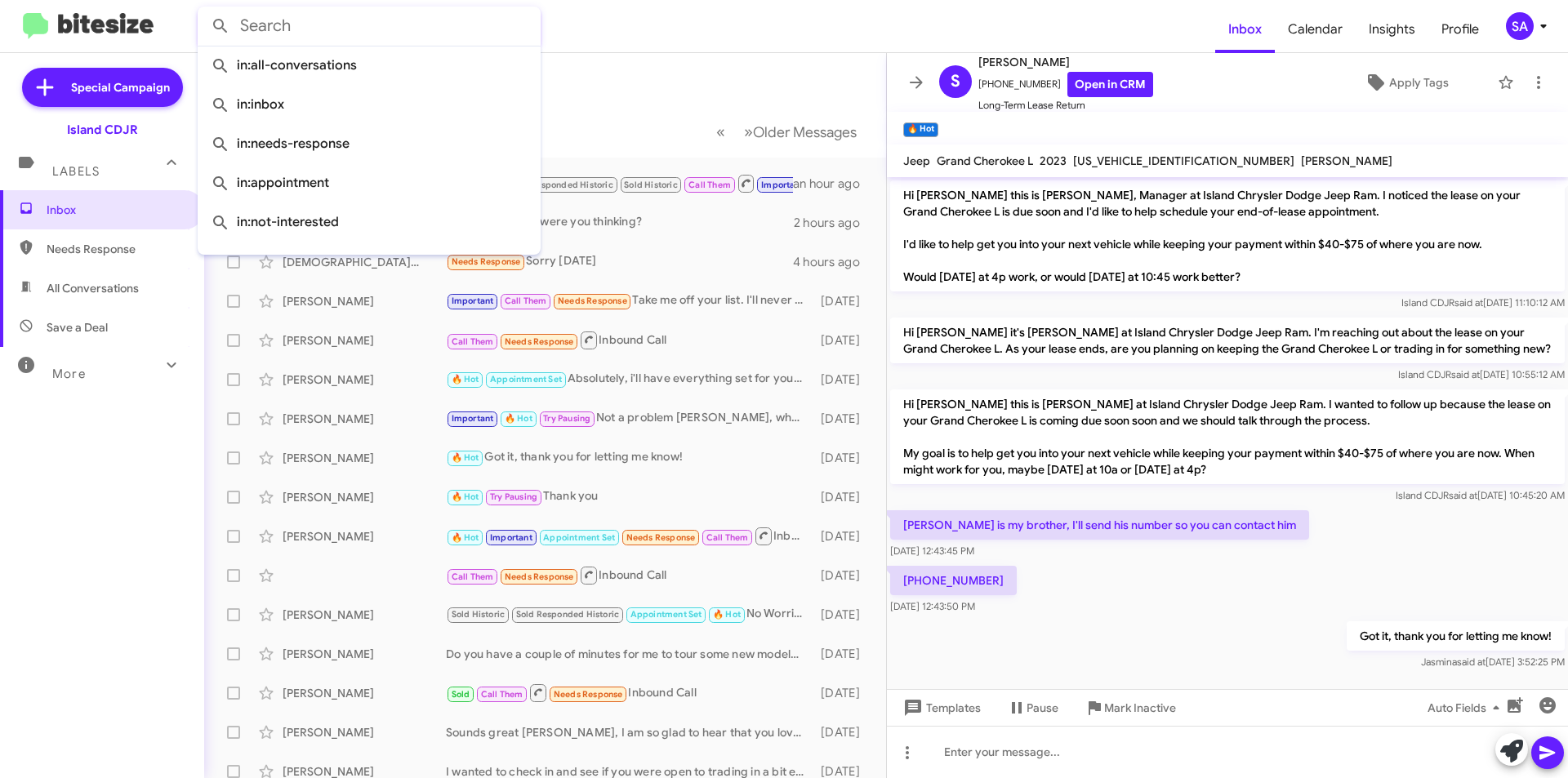
paste input "[PERSON_NAME]"
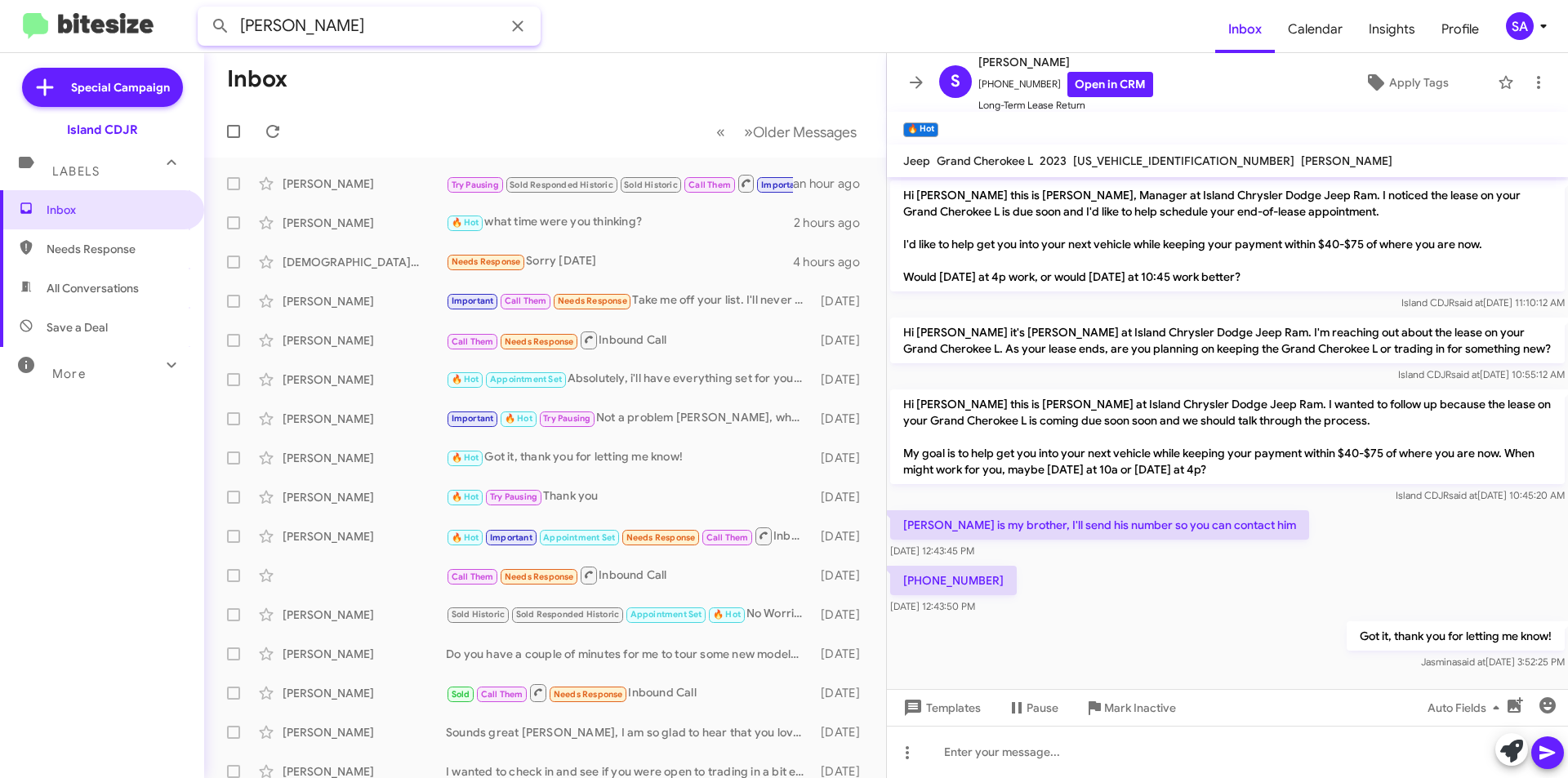
type input "[PERSON_NAME]"
click at [204, 10] on button at bounding box center [220, 26] width 33 height 33
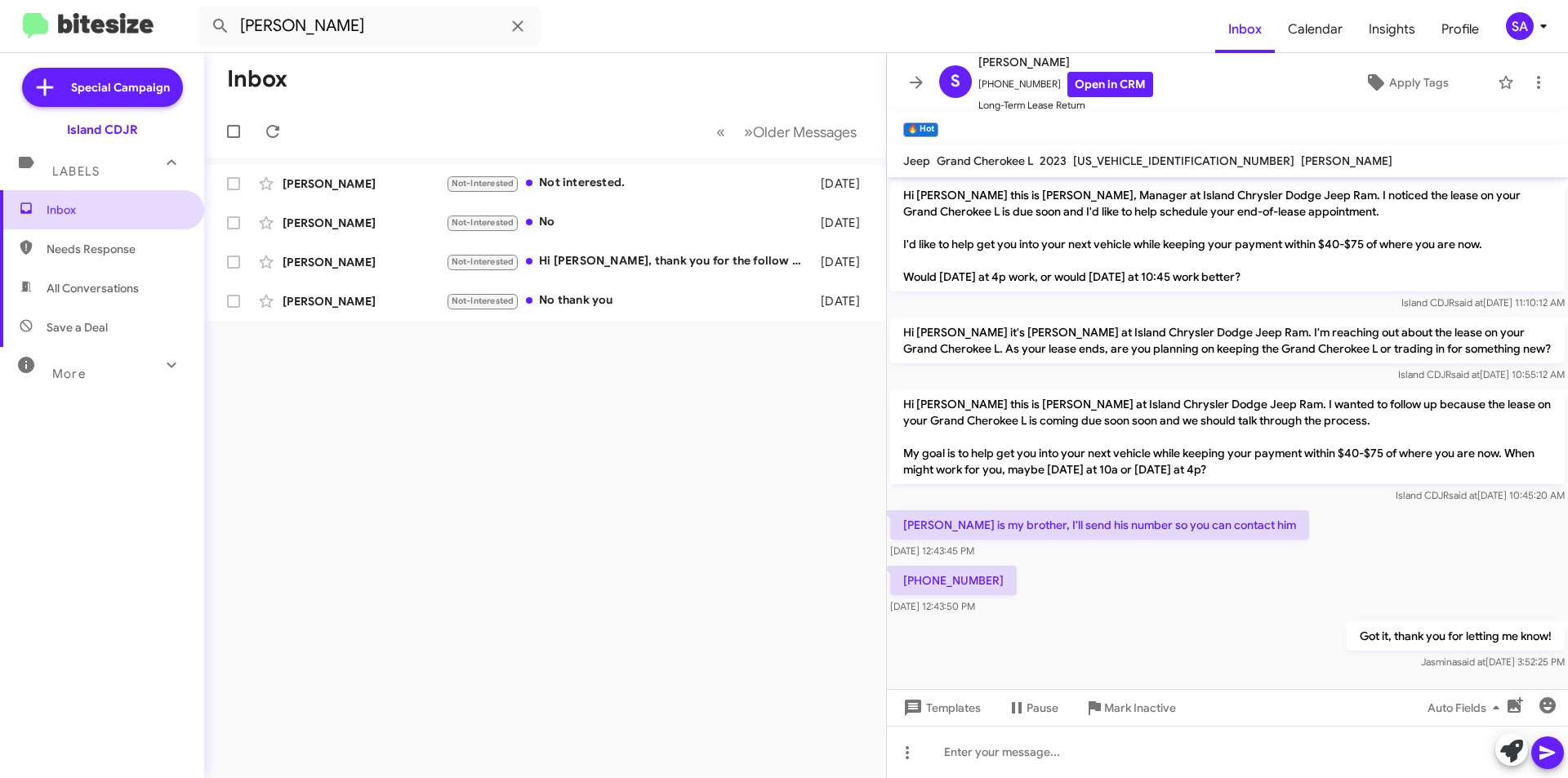
click at [58, 210] on span "Inbox" at bounding box center [115, 210] width 139 height 16
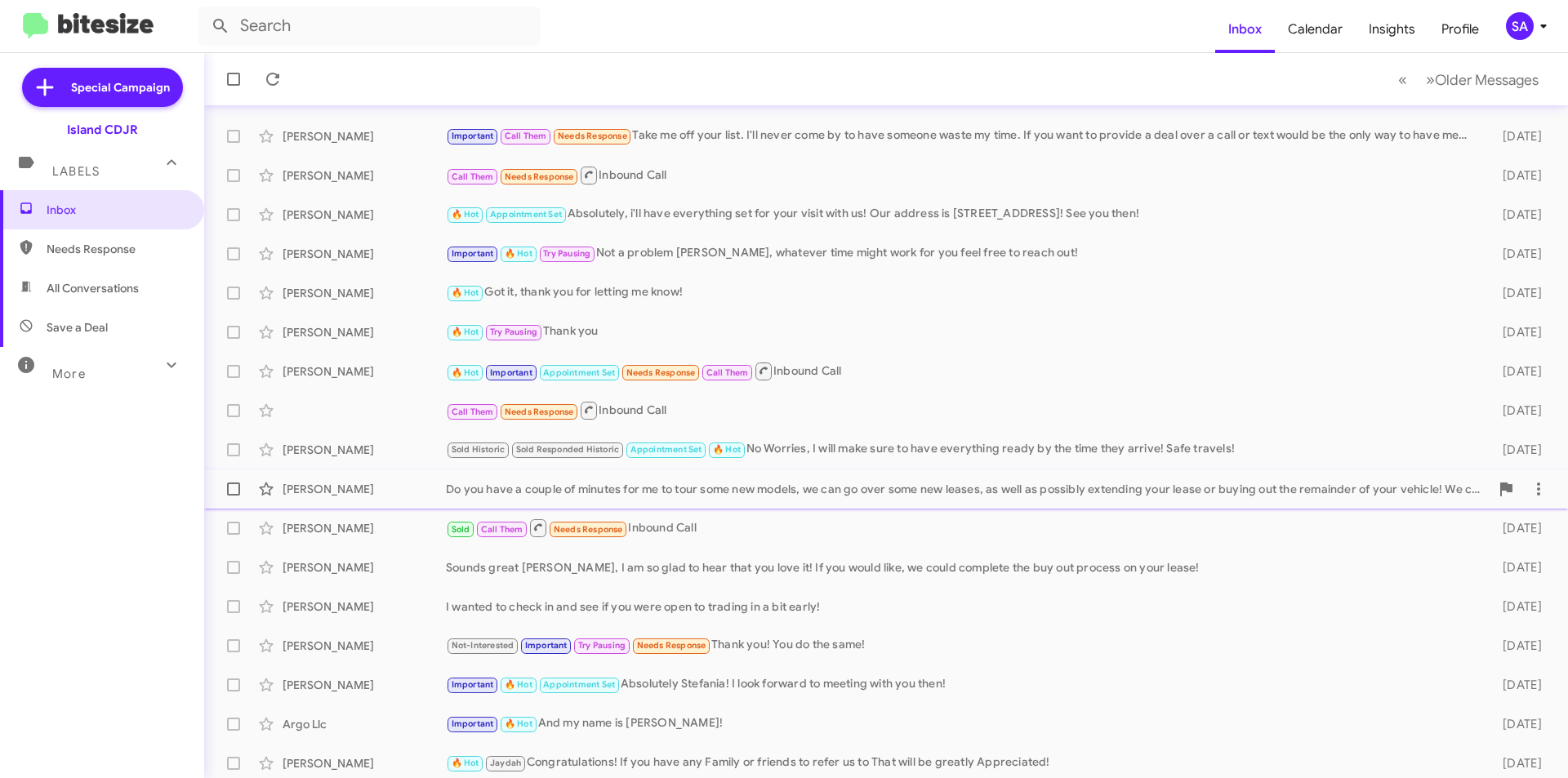
scroll to position [170, 0]
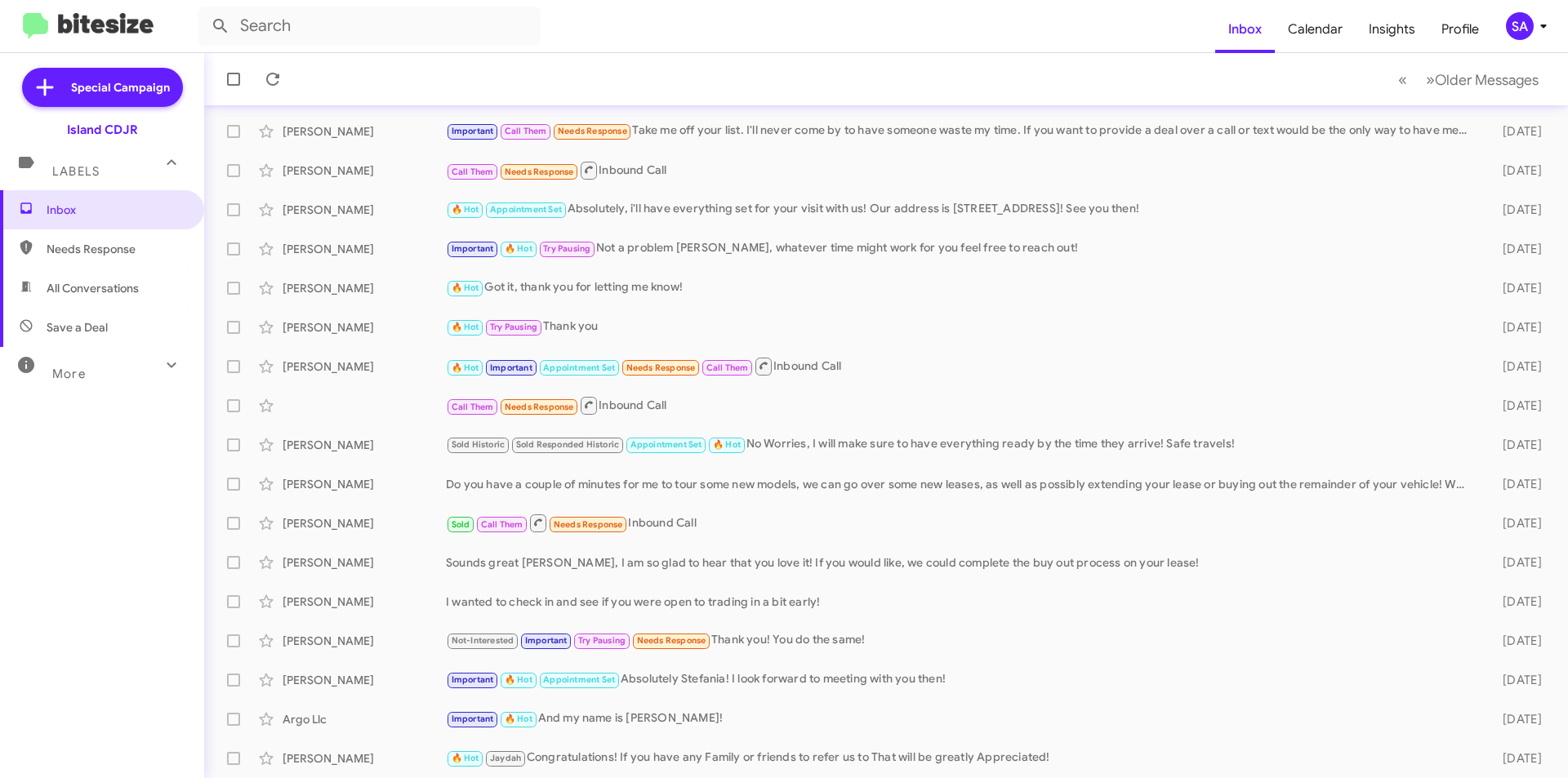
click at [131, 278] on span "All Conversations" at bounding box center [102, 288] width 204 height 39
type input "in:all-conversations"
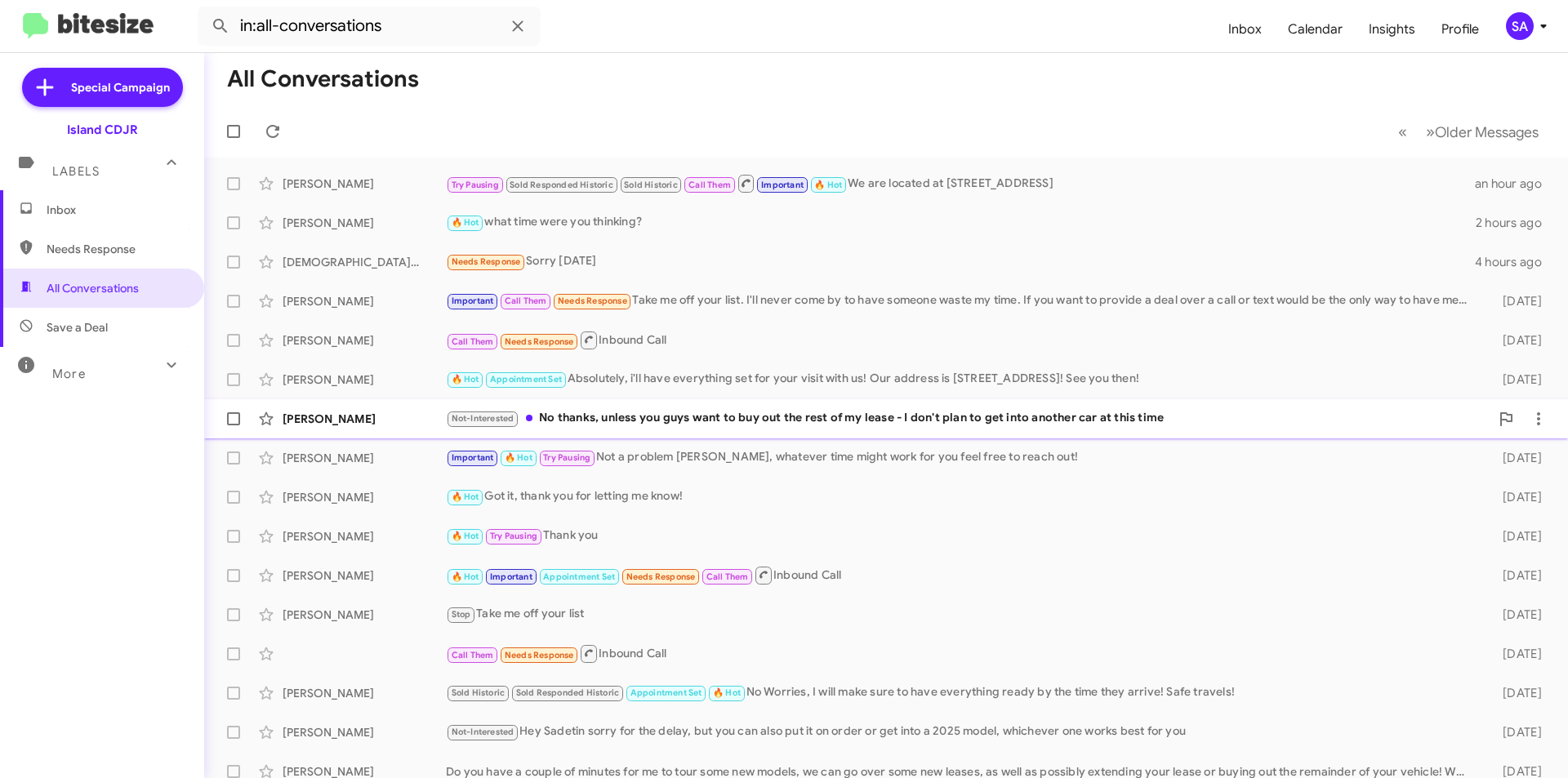
click at [364, 404] on div "[PERSON_NAME] Not-Interested No thanks, unless you guys want to buy out the res…" at bounding box center [886, 418] width 1338 height 33
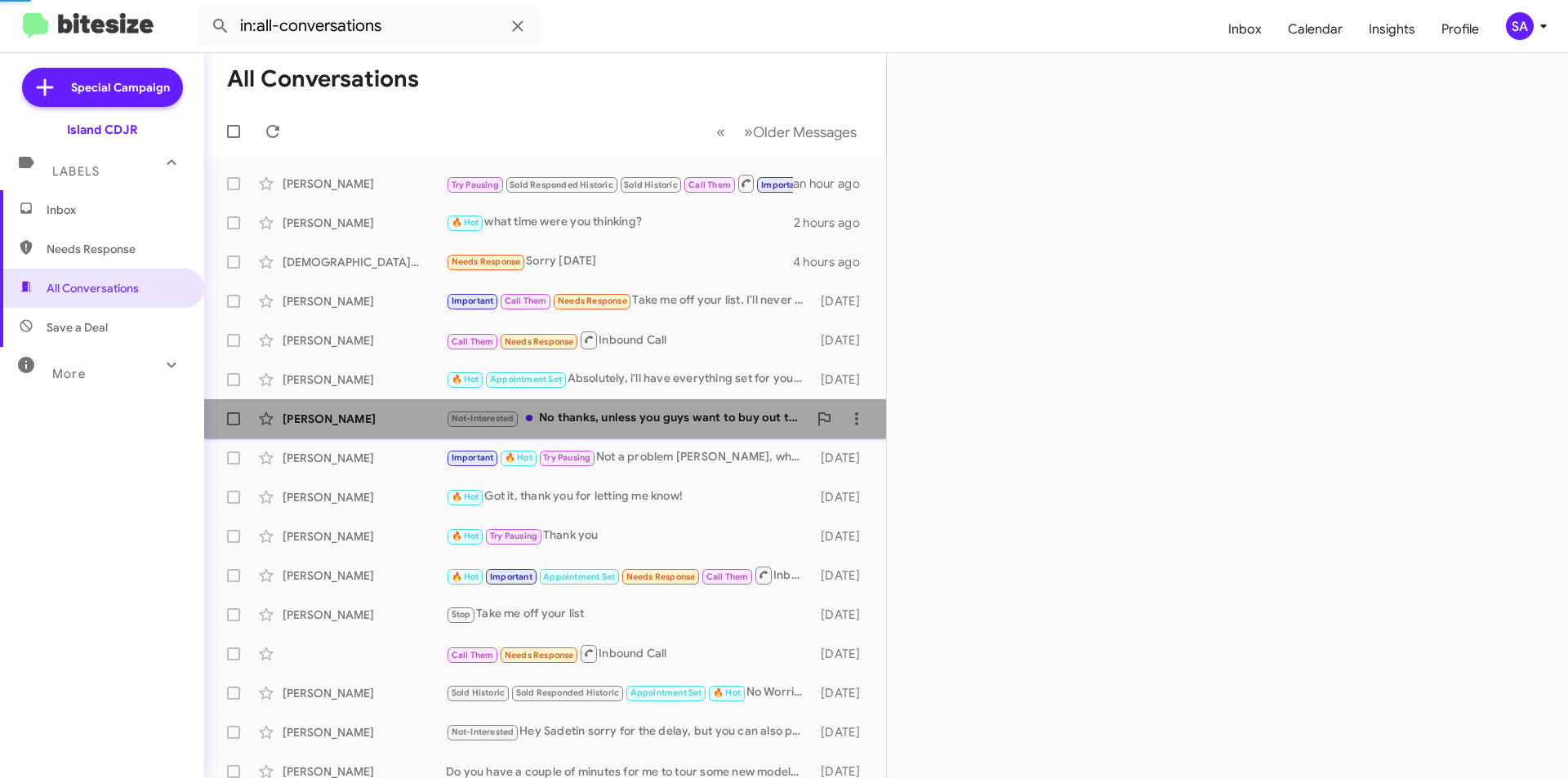
click at [364, 404] on div "[PERSON_NAME] Not-Interested No thanks, unless you guys want to buy out the res…" at bounding box center [545, 418] width 656 height 33
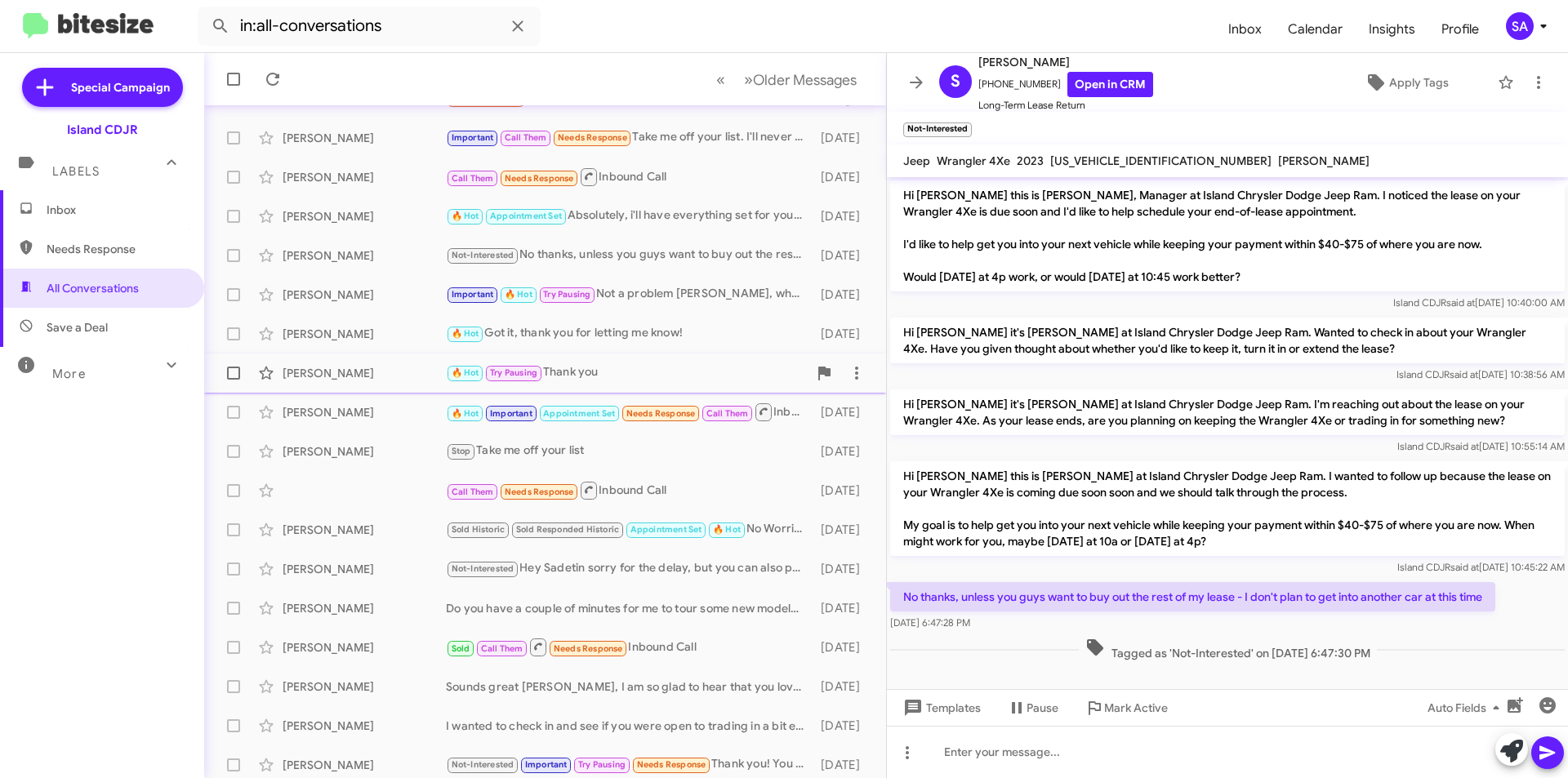
scroll to position [170, 0]
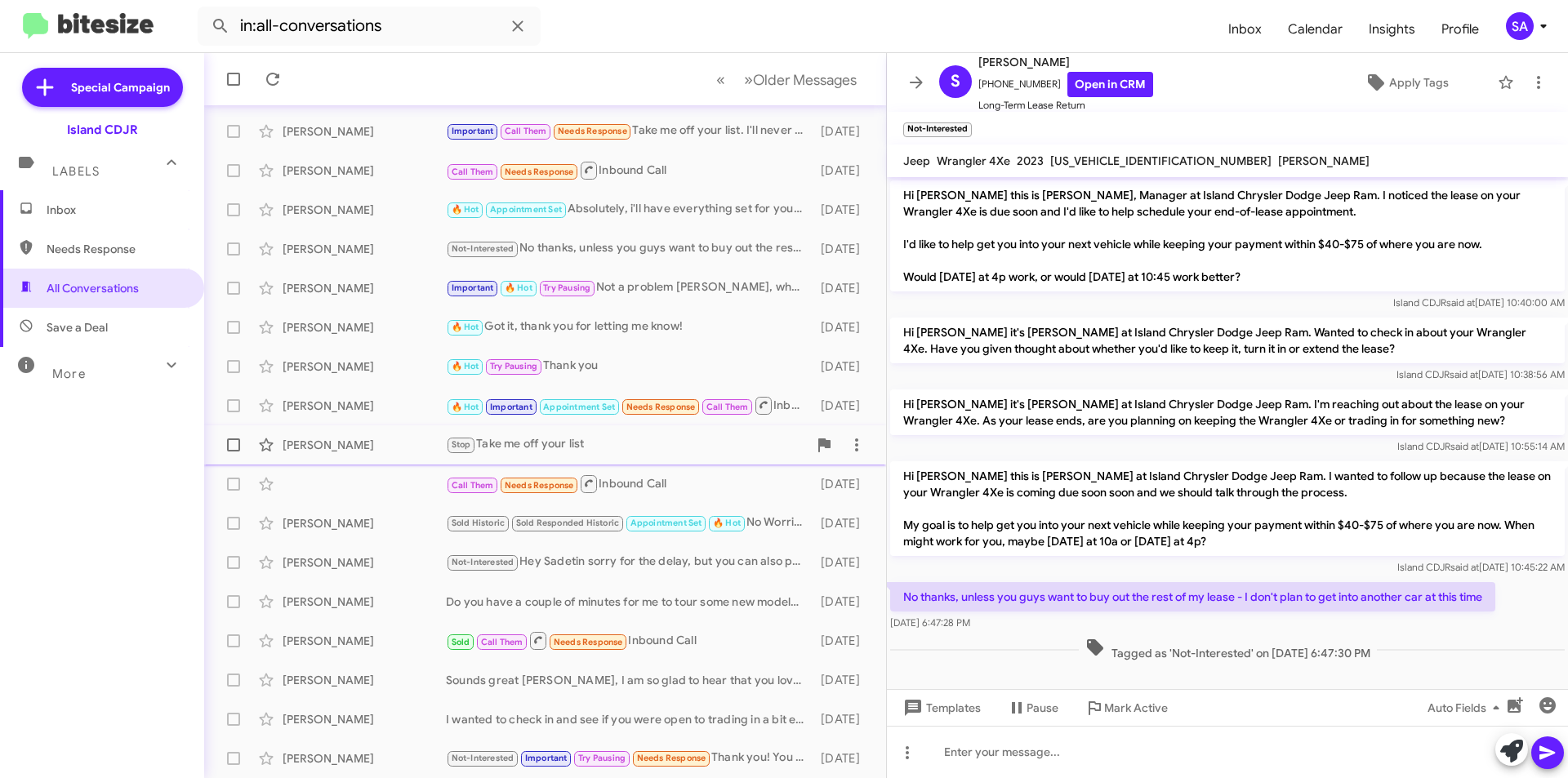
click at [347, 435] on div "[PERSON_NAME] Stop Take me off your list [DATE]" at bounding box center [545, 445] width 656 height 33
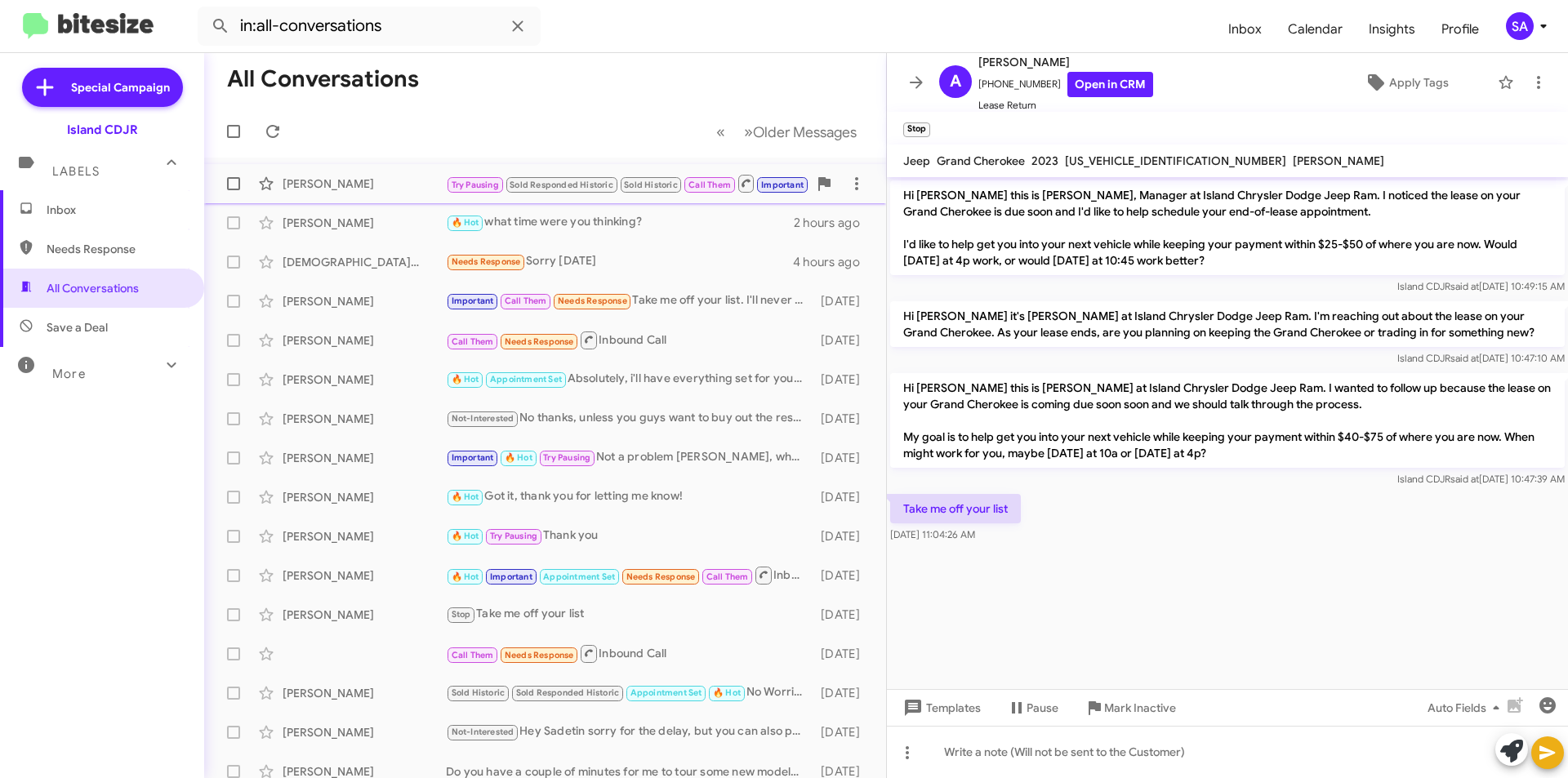
click at [349, 179] on div "[PERSON_NAME]" at bounding box center [364, 184] width 163 height 16
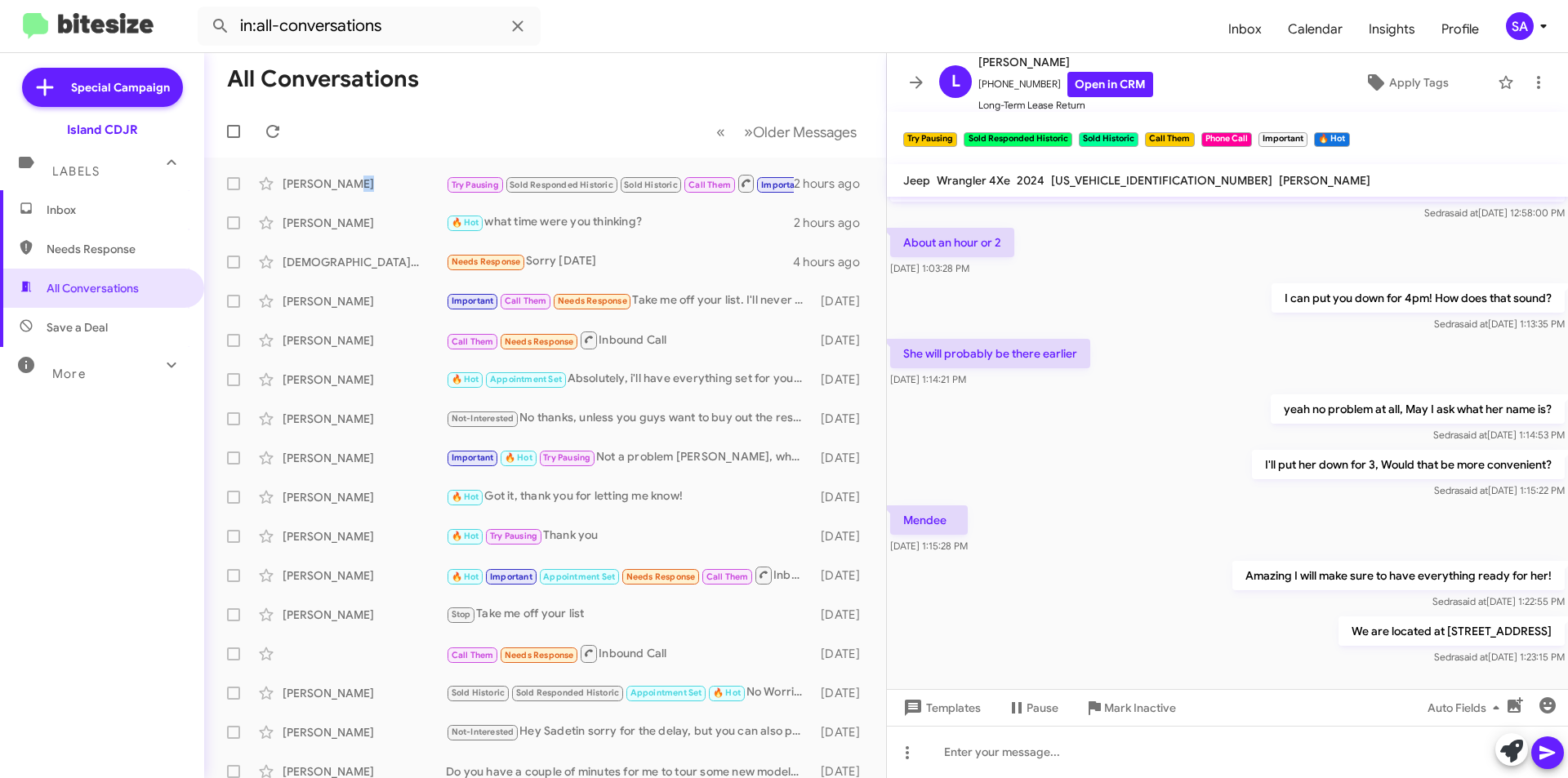
scroll to position [478, 0]
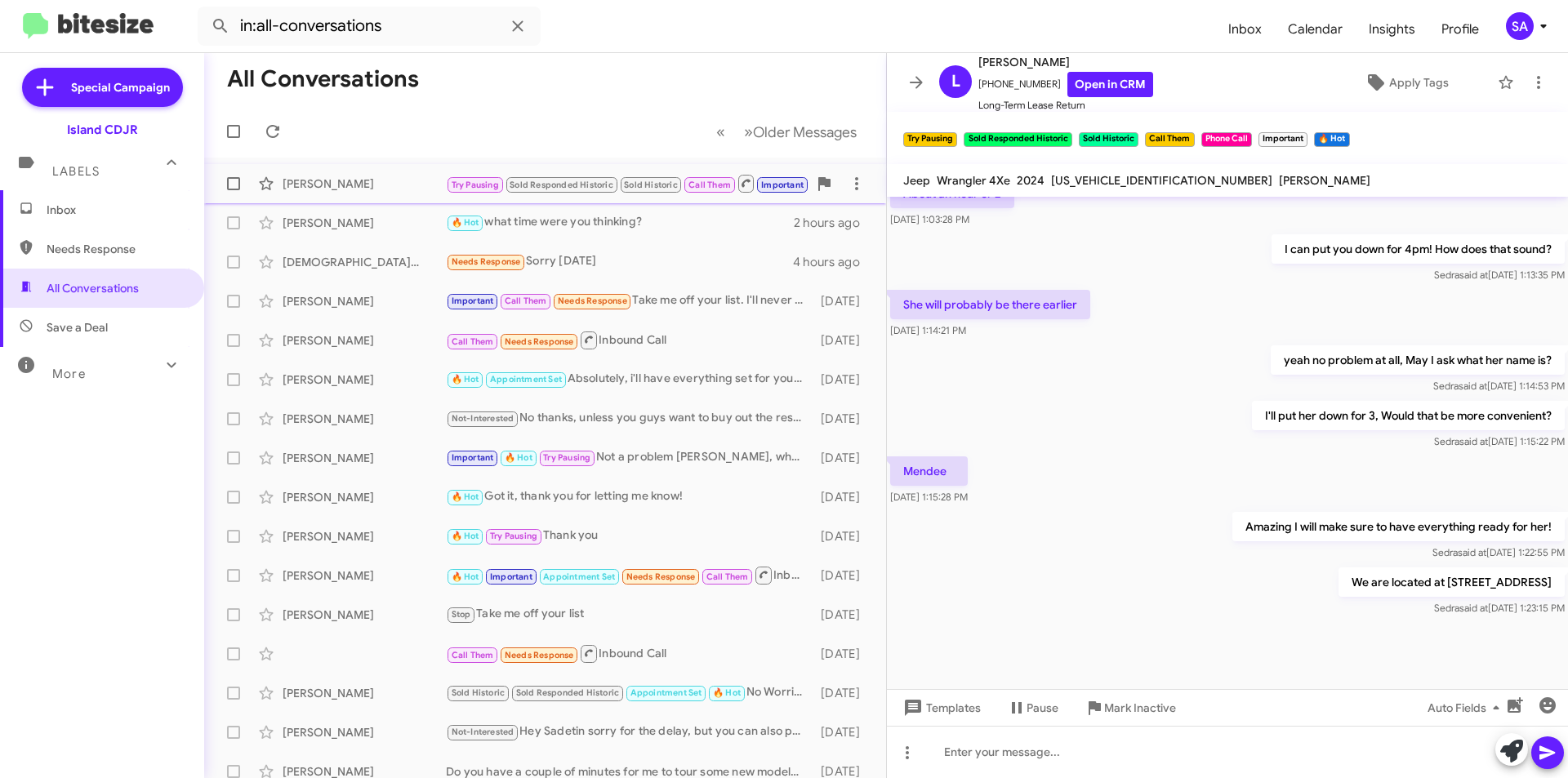
click at [332, 168] on div "[PERSON_NAME] Try Pausing Sold Responded Historic Sold Historic Call Them Impor…" at bounding box center [545, 183] width 656 height 33
click at [1071, 732] on div at bounding box center [1227, 751] width 681 height 52
click at [1543, 750] on icon at bounding box center [1547, 753] width 15 height 14
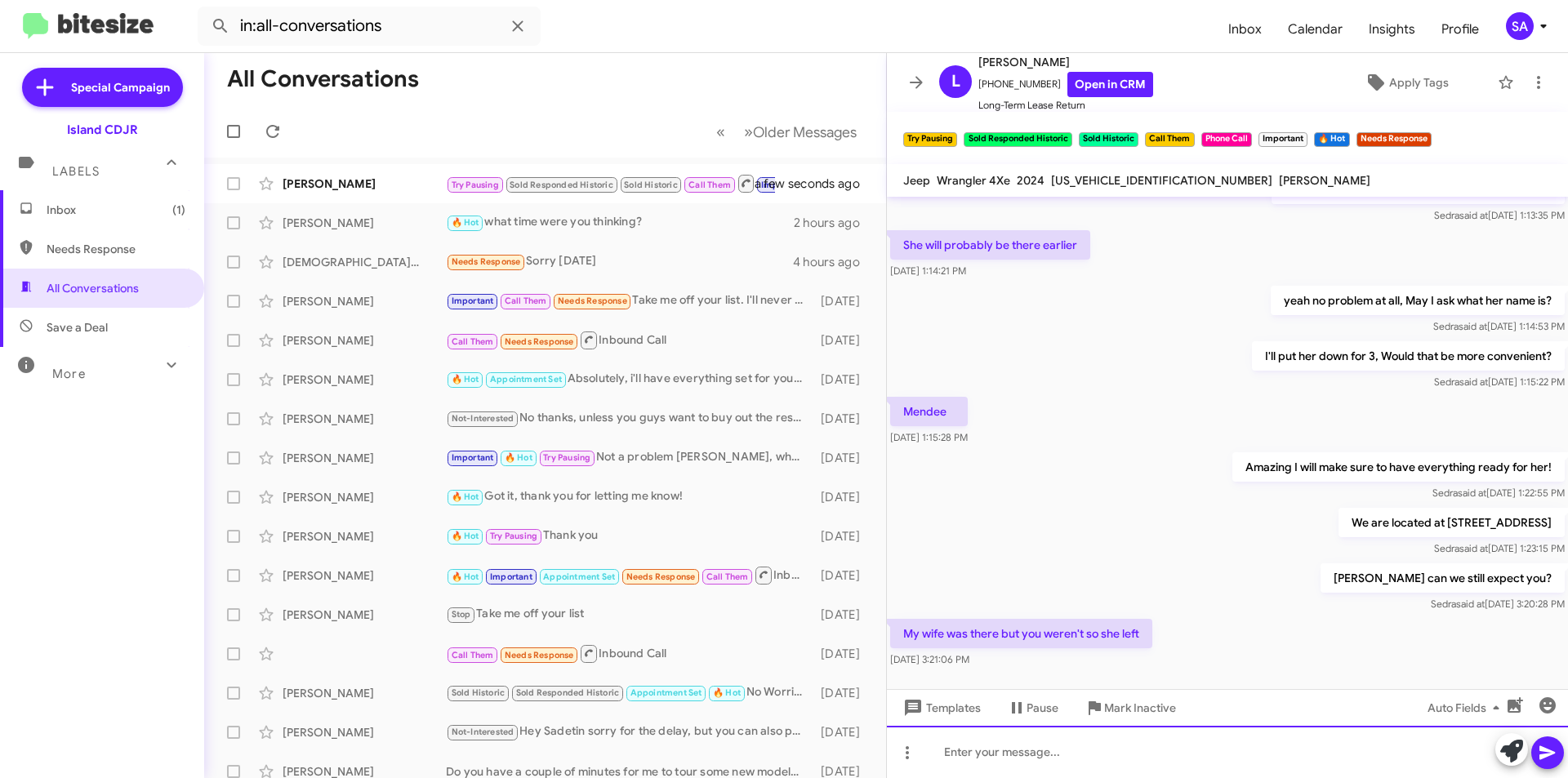
scroll to position [0, 0]
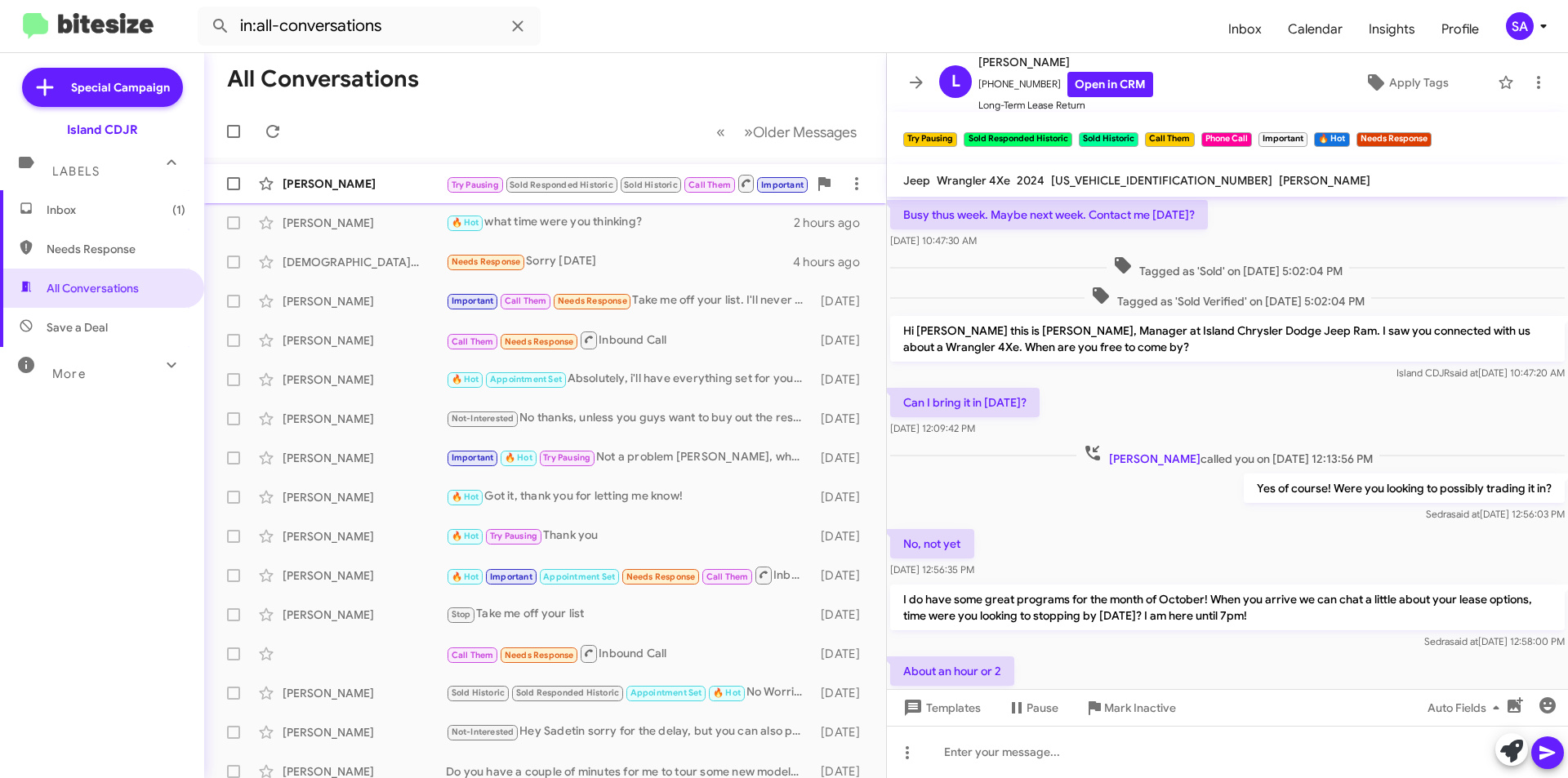
click at [363, 186] on div "[PERSON_NAME]" at bounding box center [364, 184] width 163 height 16
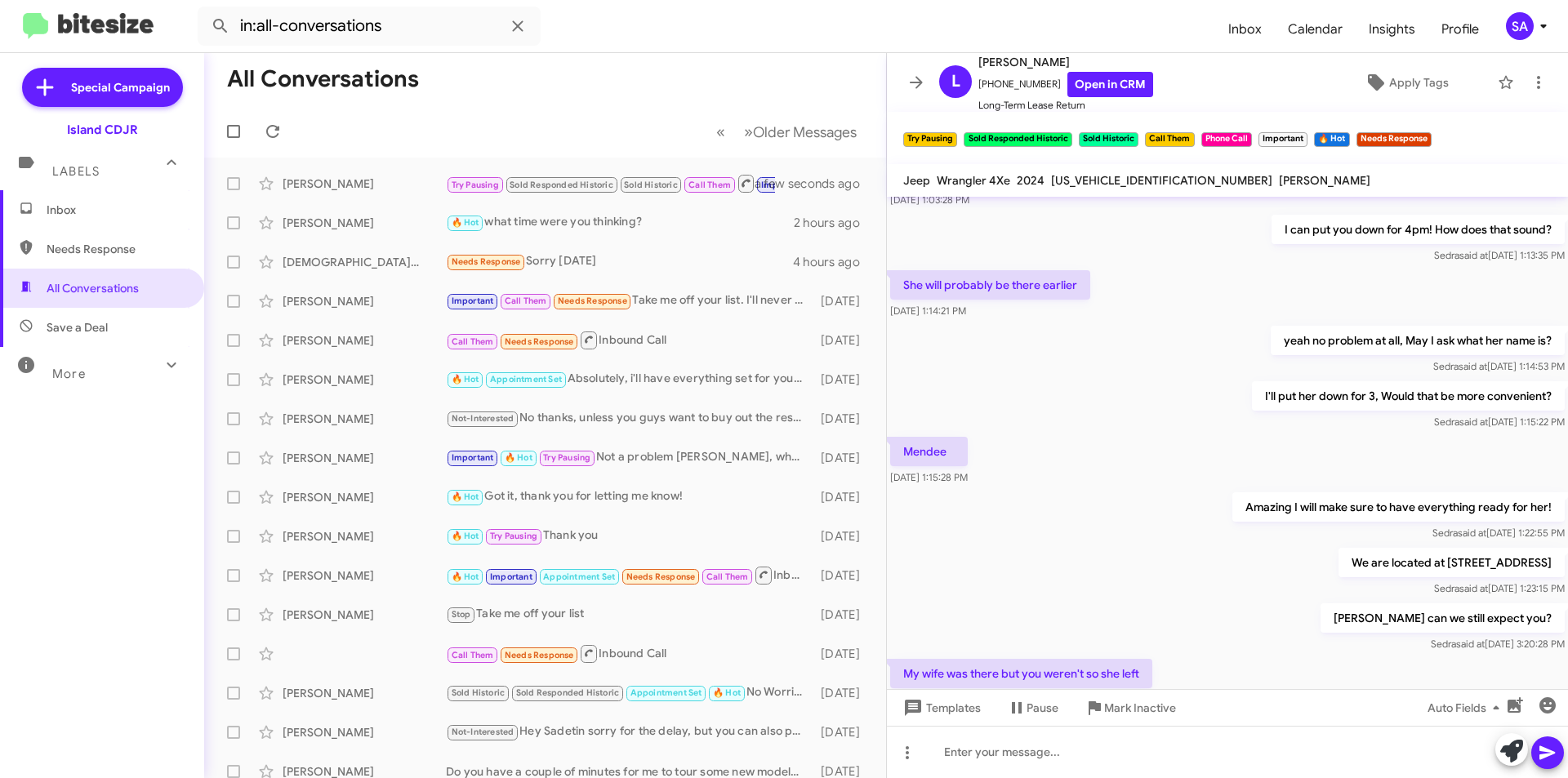
scroll to position [597, 0]
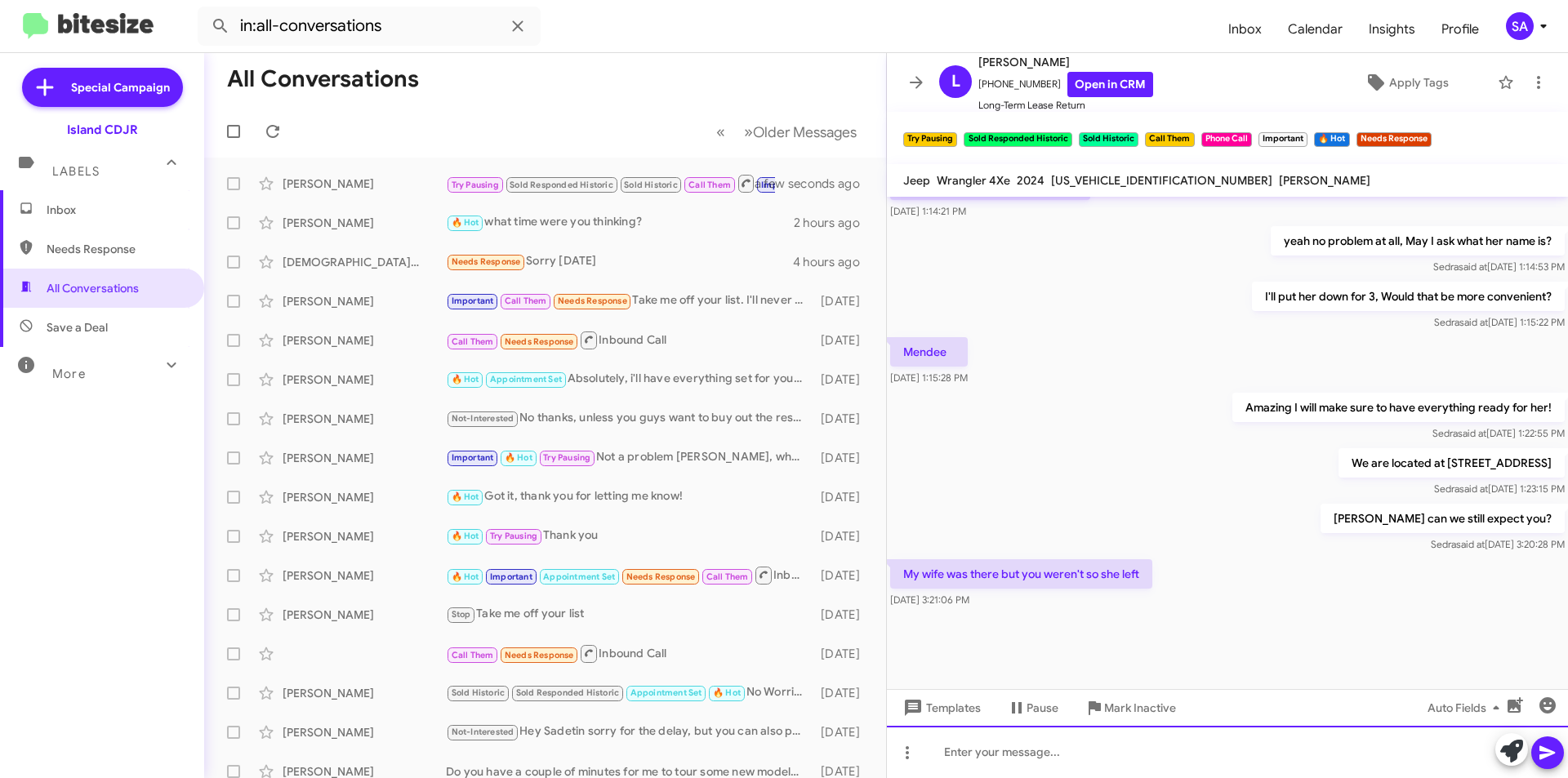
click at [1014, 768] on div at bounding box center [1227, 751] width 681 height 52
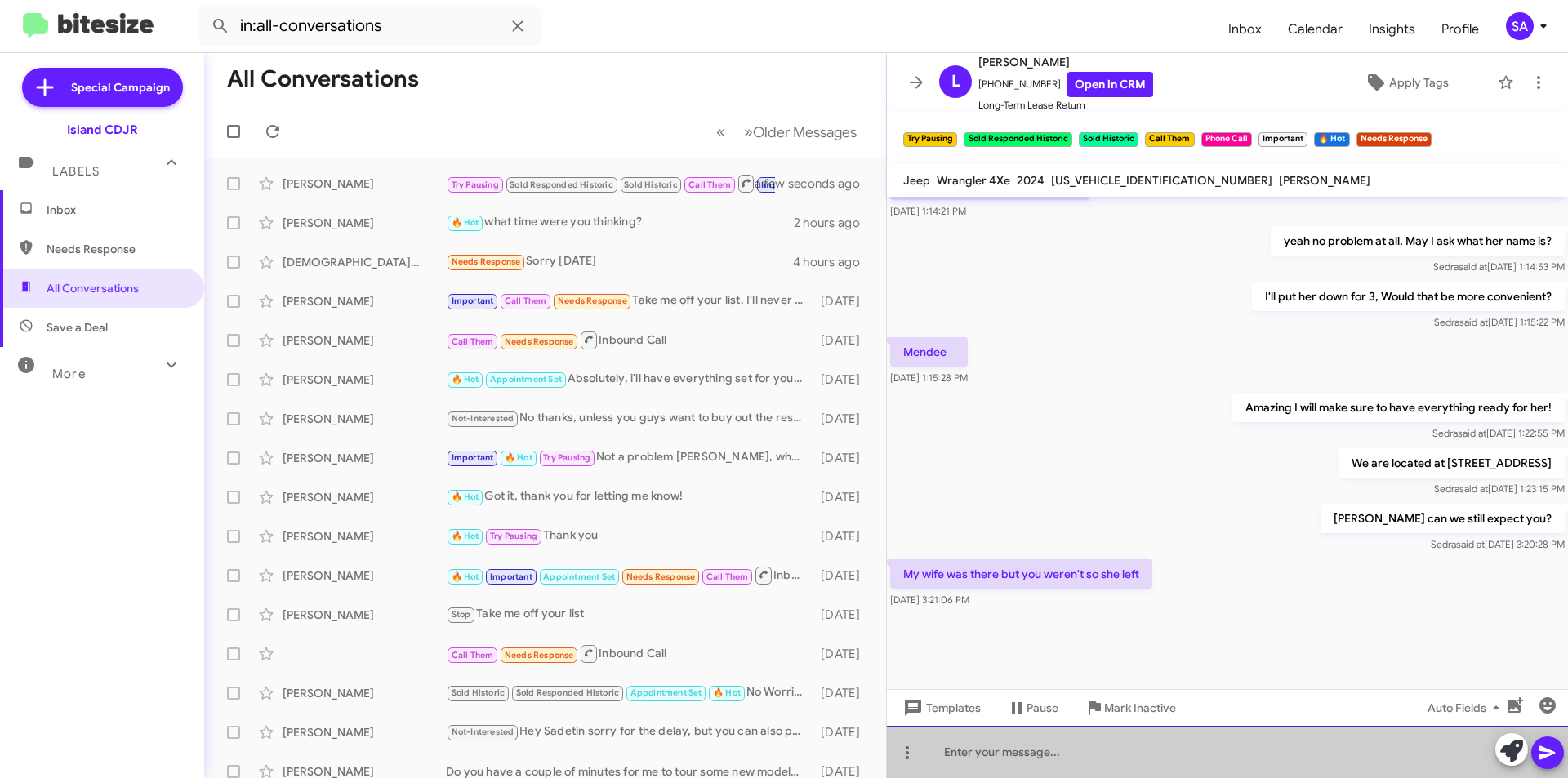
click at [1014, 767] on div at bounding box center [1227, 751] width 681 height 52
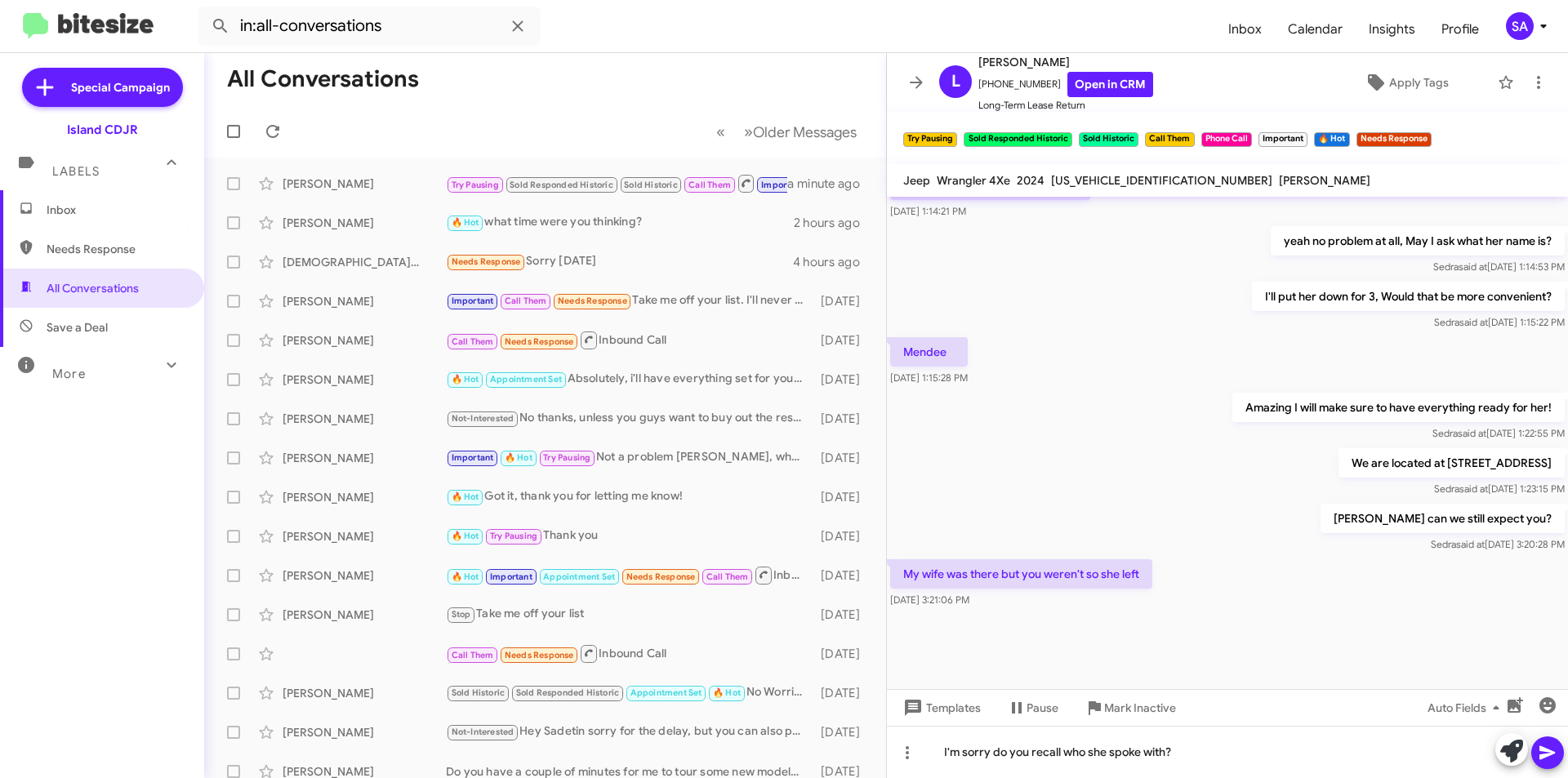
click at [1541, 742] on span at bounding box center [1548, 752] width 20 height 33
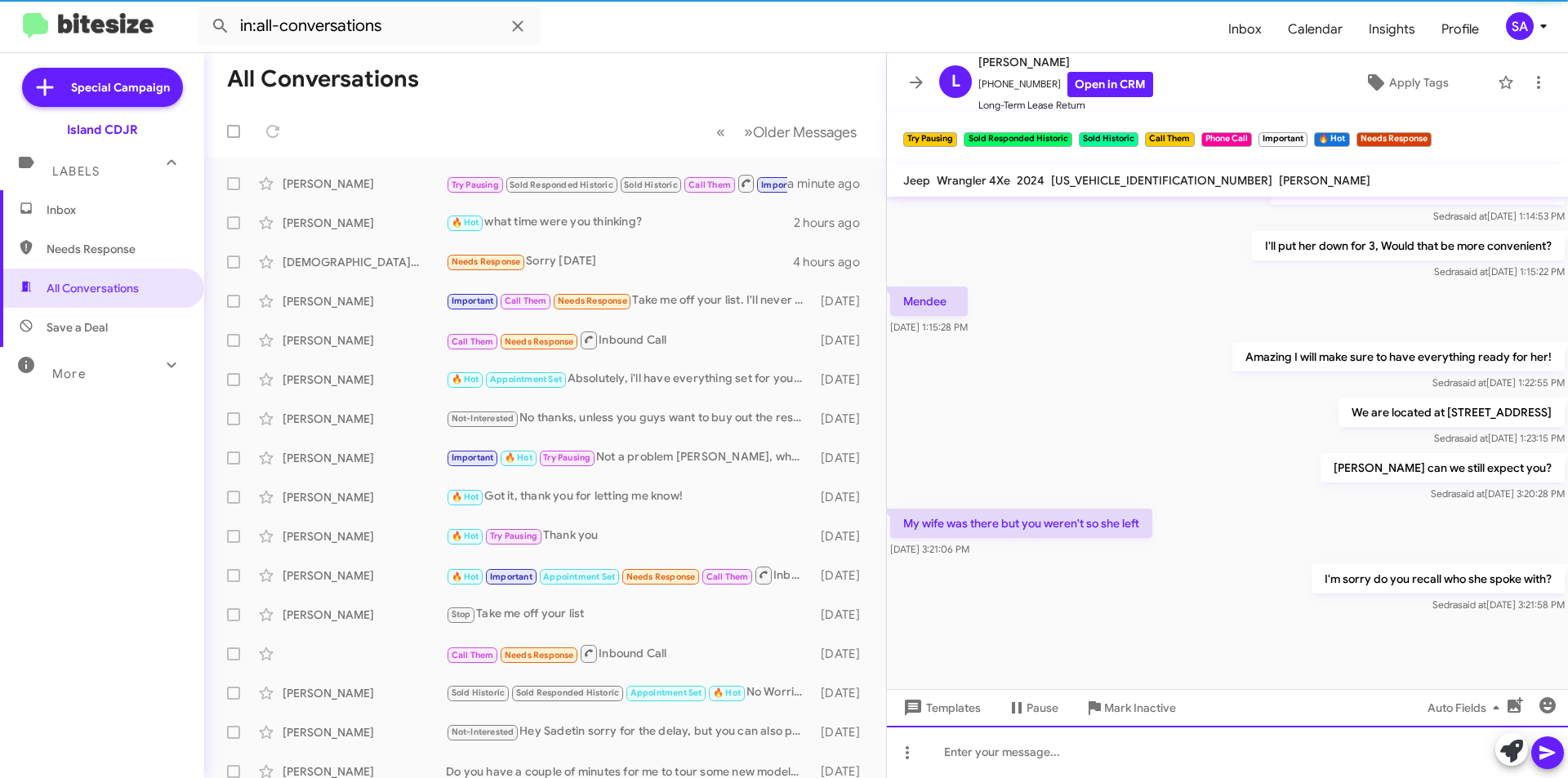
scroll to position [656, 0]
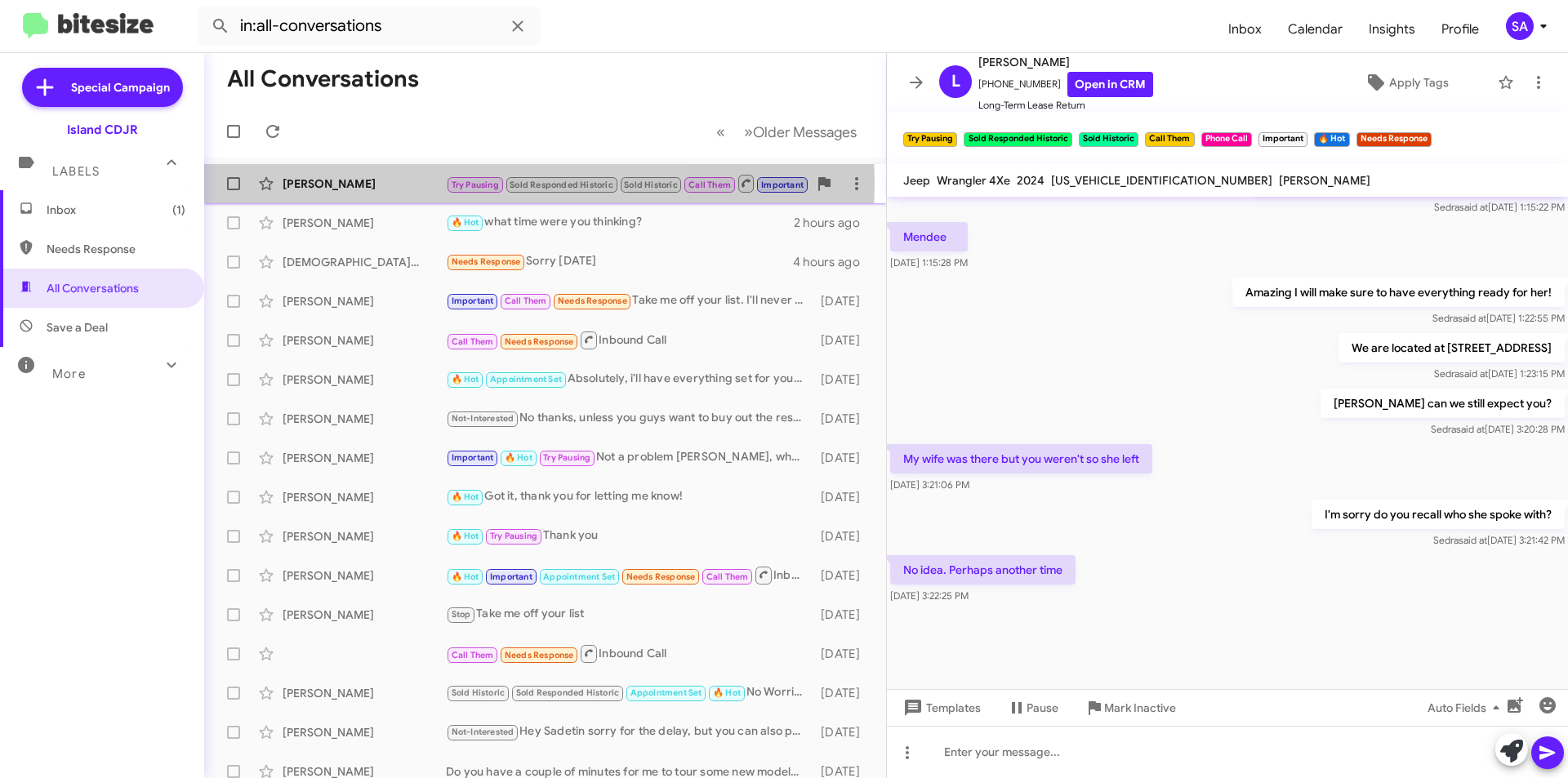
click at [366, 183] on div "[PERSON_NAME]" at bounding box center [364, 184] width 163 height 16
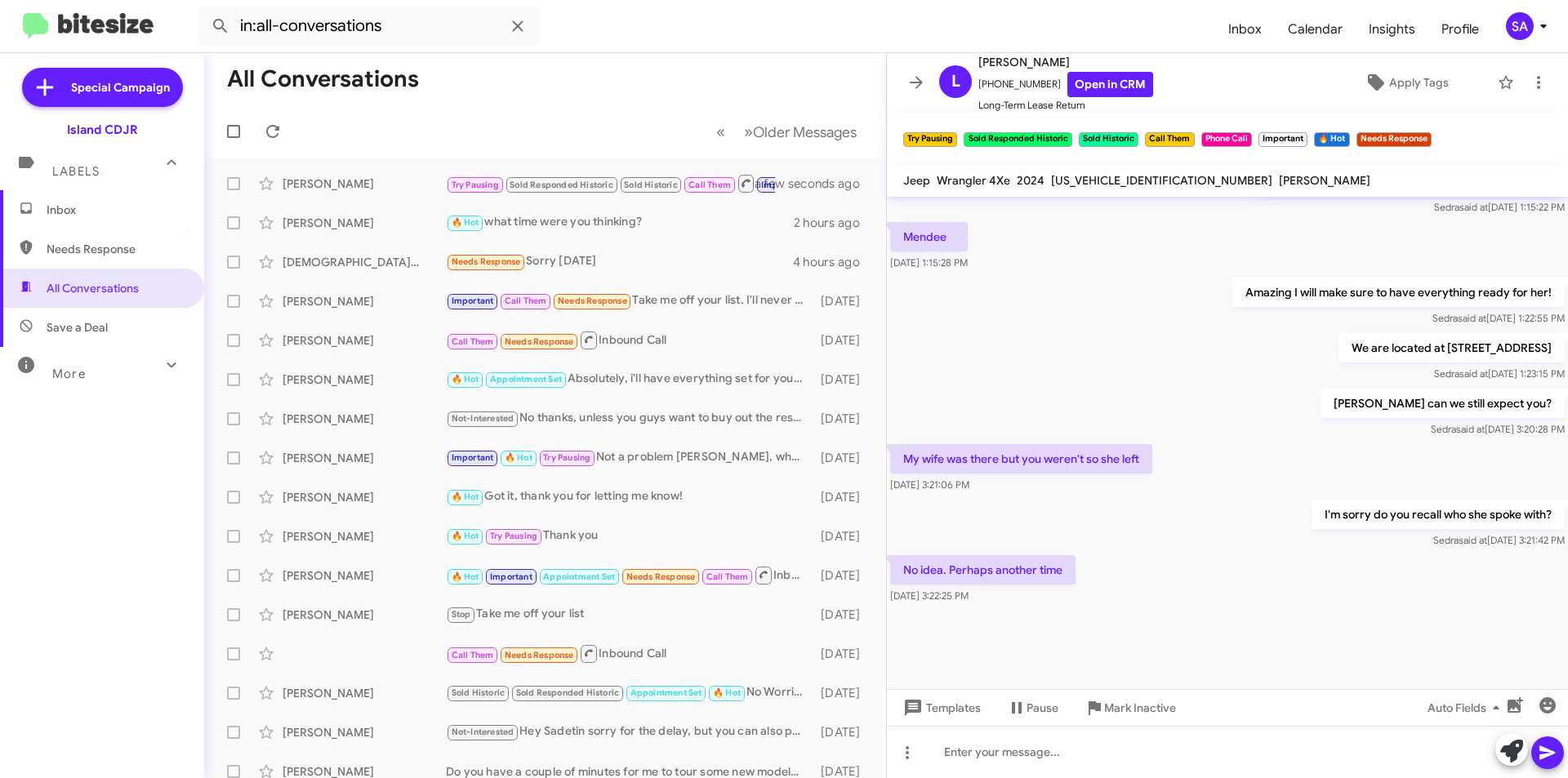
click at [1008, 725] on div "Templates Pause Mark Inactive Auto Fields" at bounding box center [1227, 707] width 681 height 36
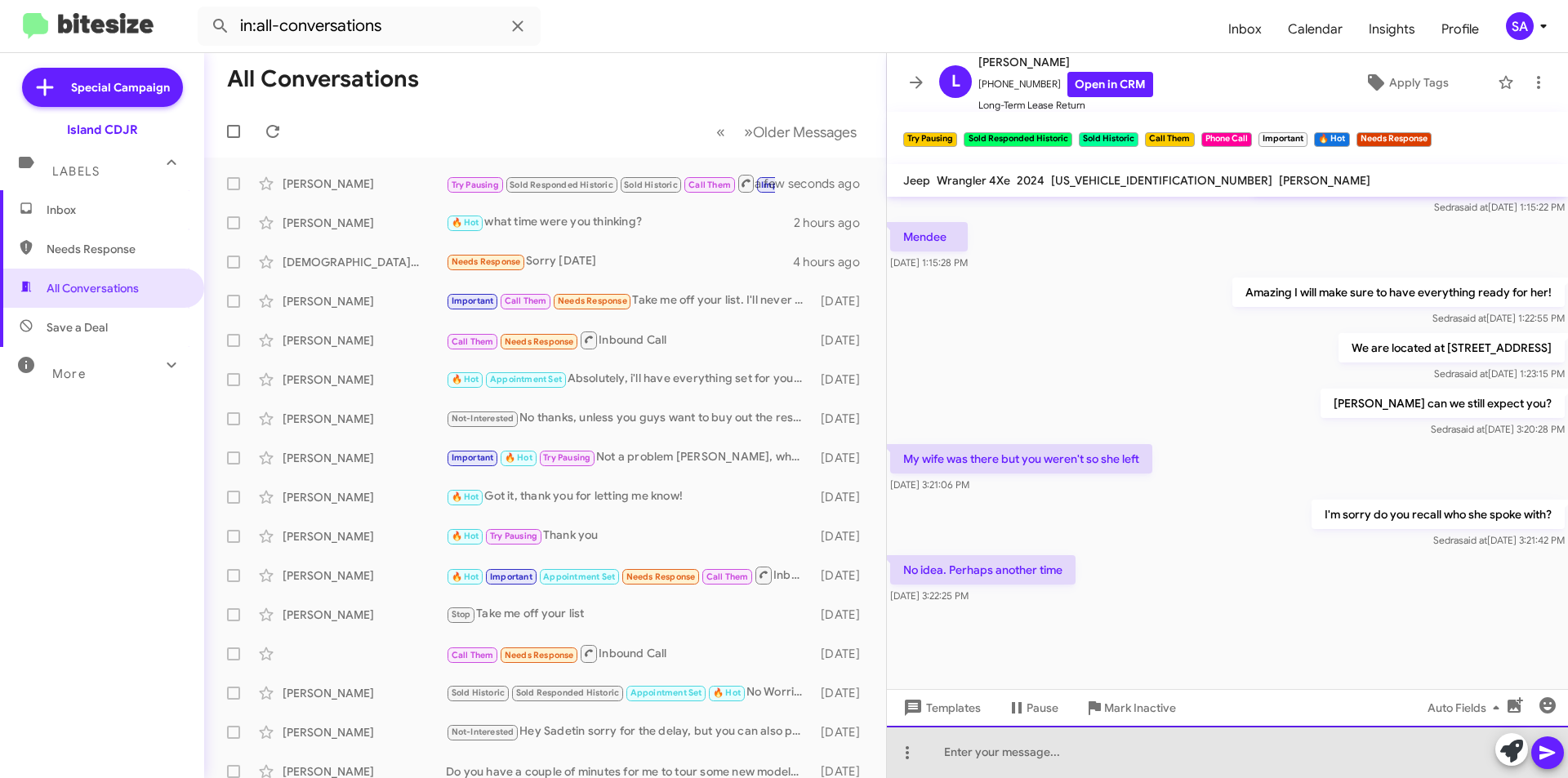
click at [1005, 738] on div at bounding box center [1227, 751] width 681 height 52
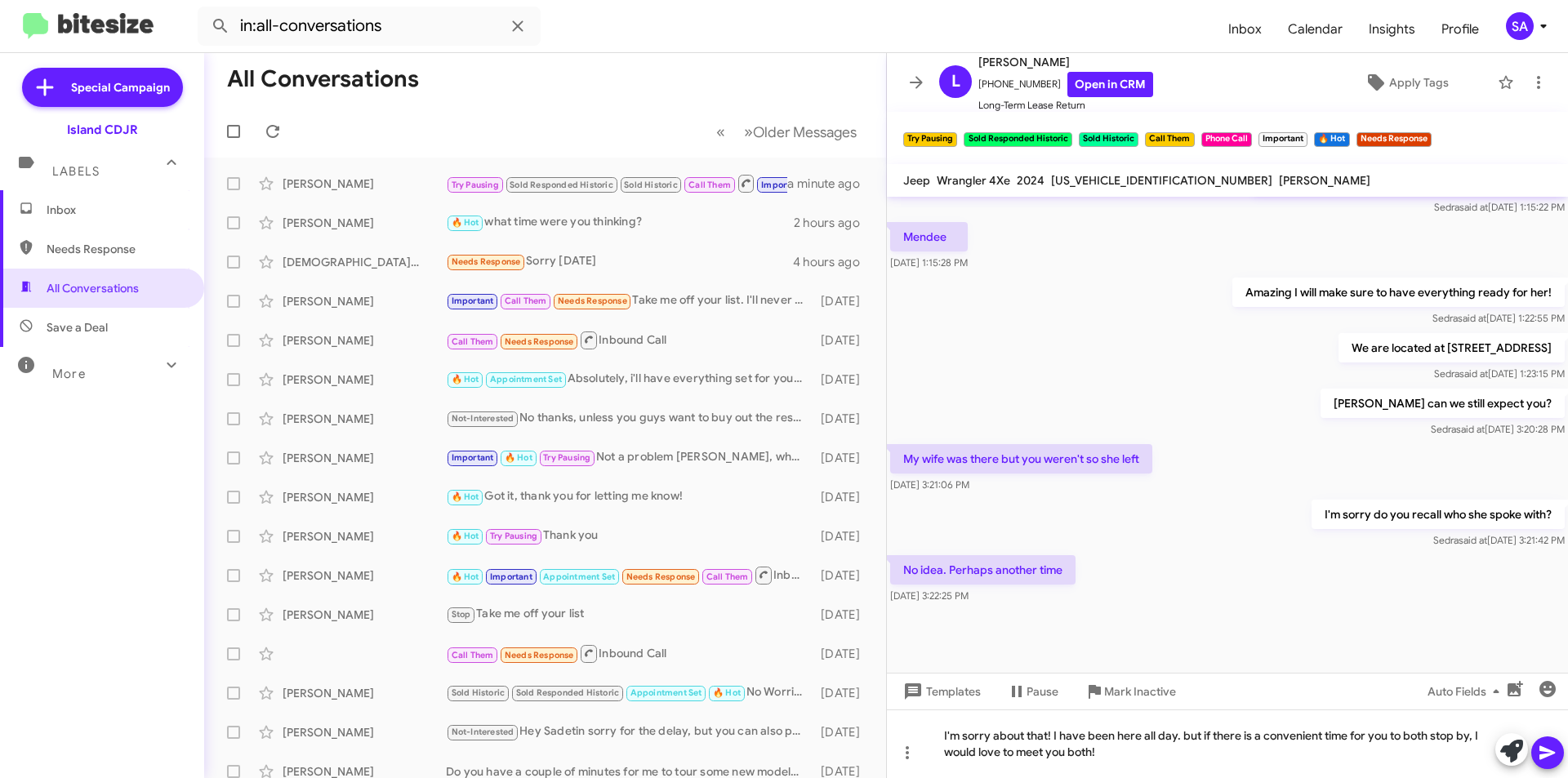
click at [1557, 749] on button at bounding box center [1547, 752] width 33 height 33
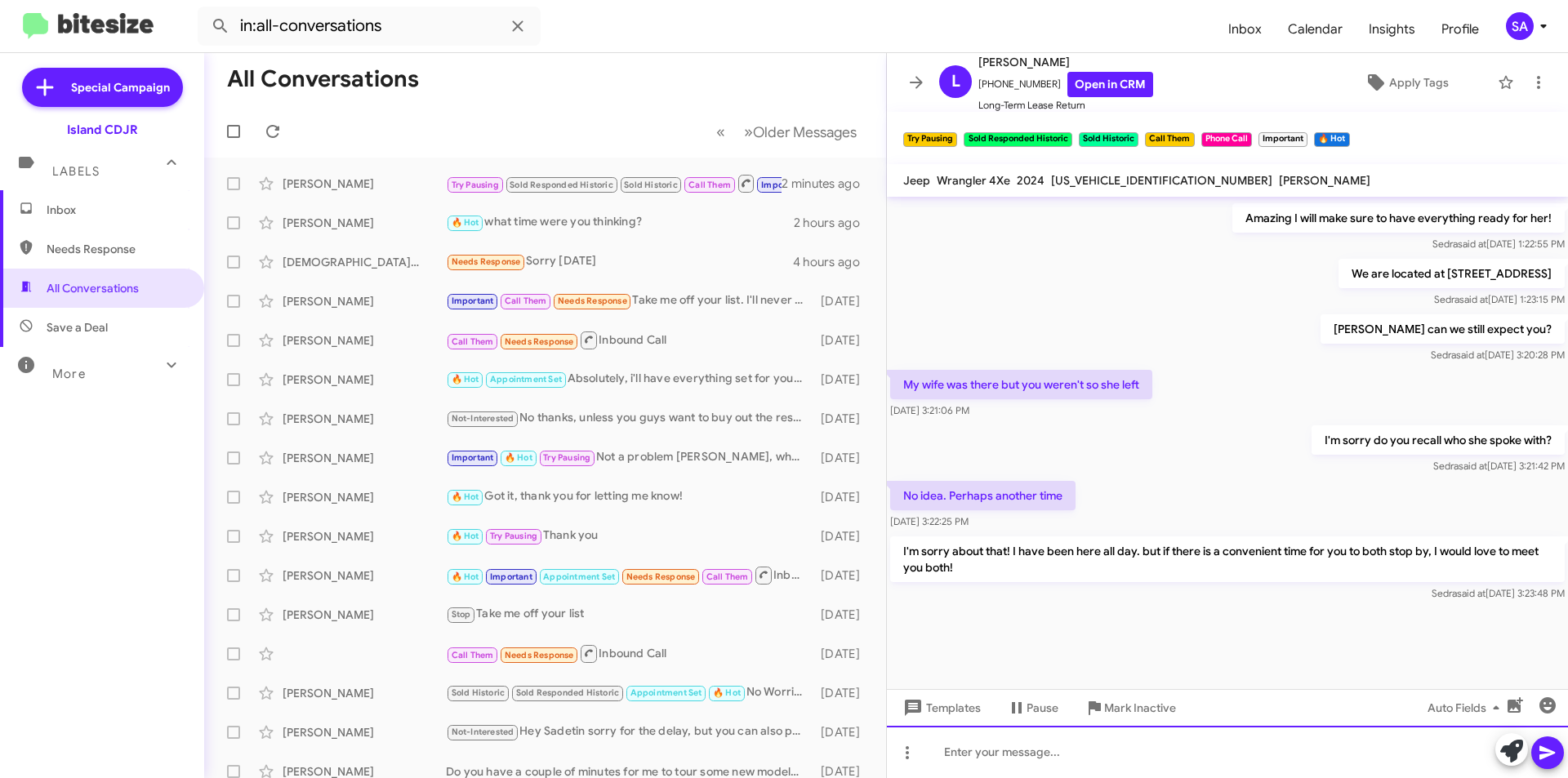
scroll to position [826, 0]
